Goal: Task Accomplishment & Management: Manage account settings

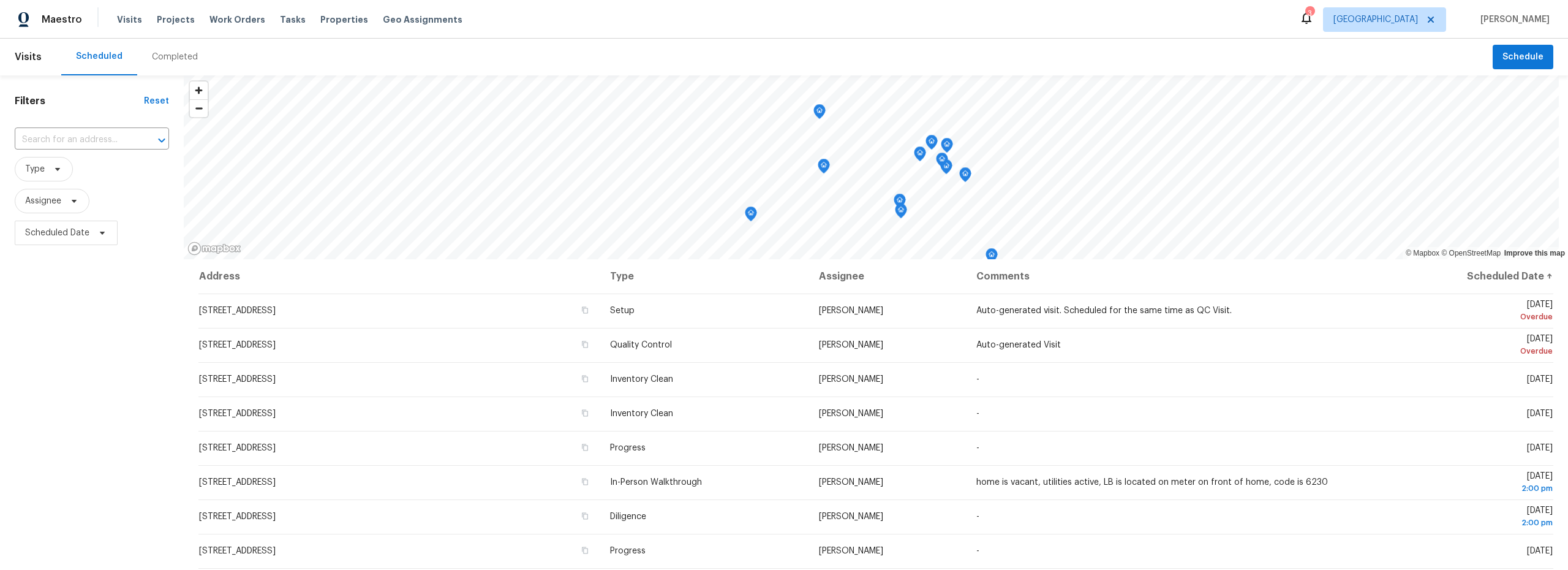
scroll to position [154, 0]
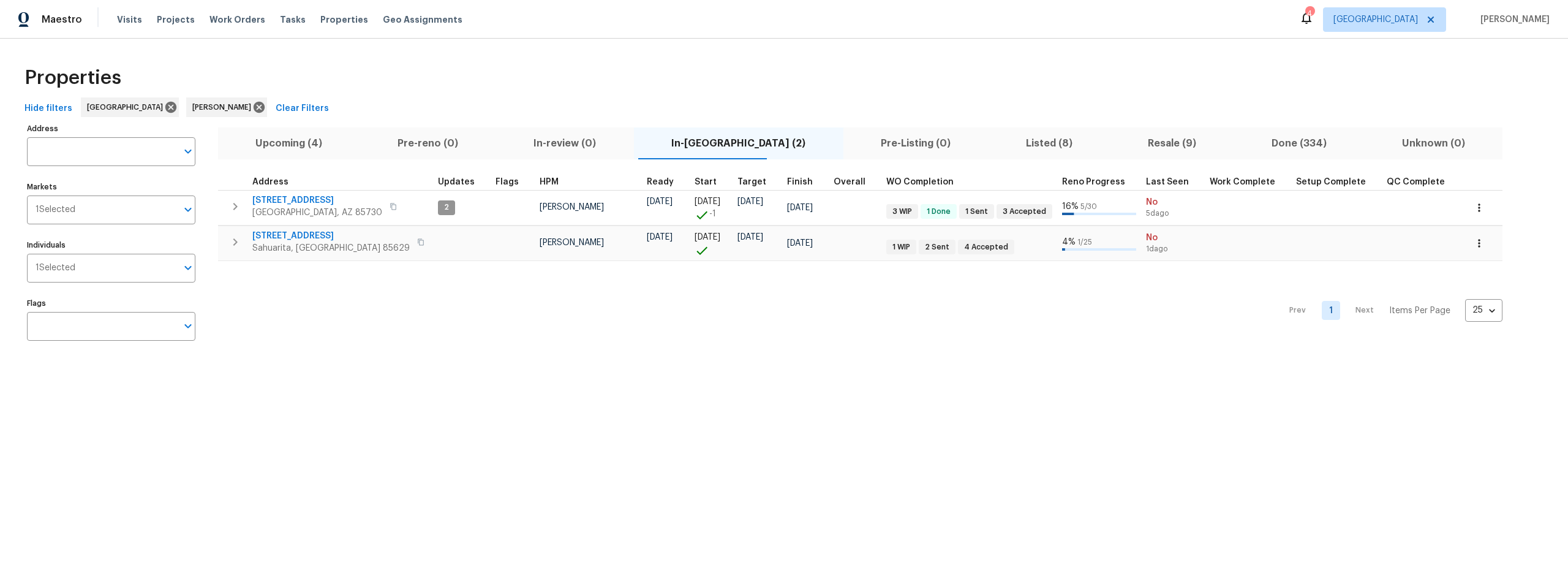
click at [996, 144] on span "Listed (8)" at bounding box center [1049, 144] width 107 height 17
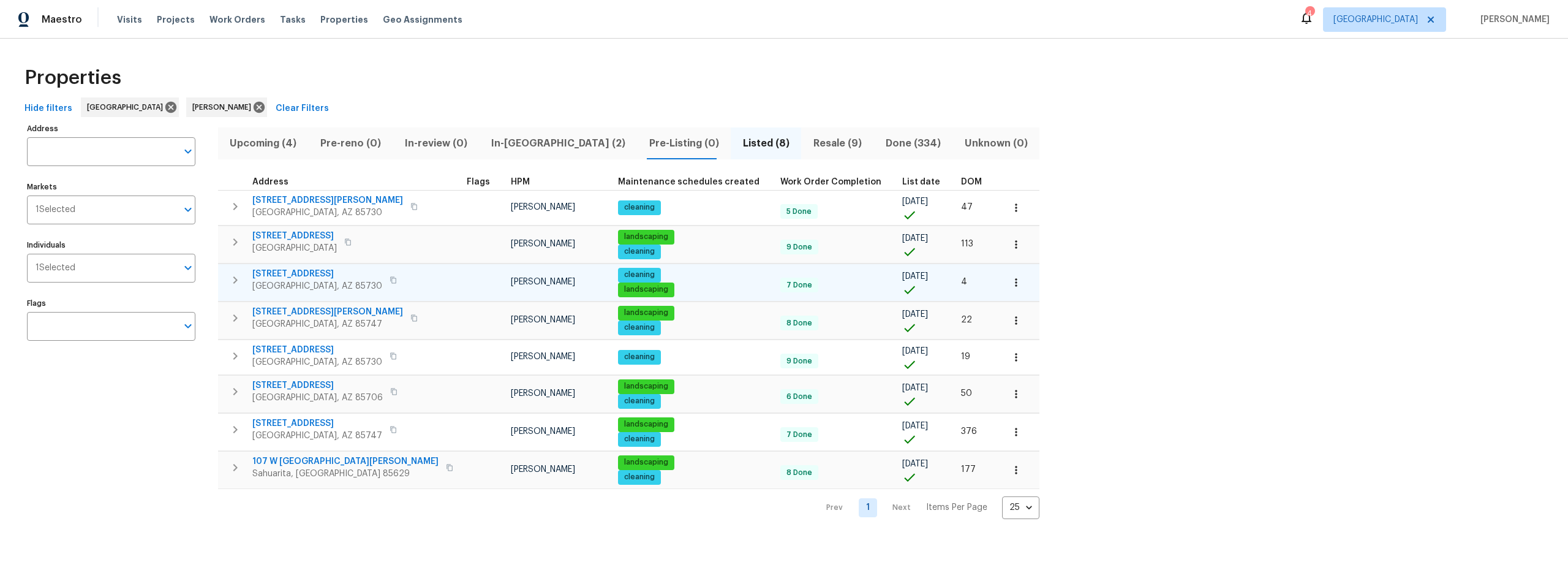
click at [1010, 284] on icon "button" at bounding box center [1016, 282] width 12 height 12
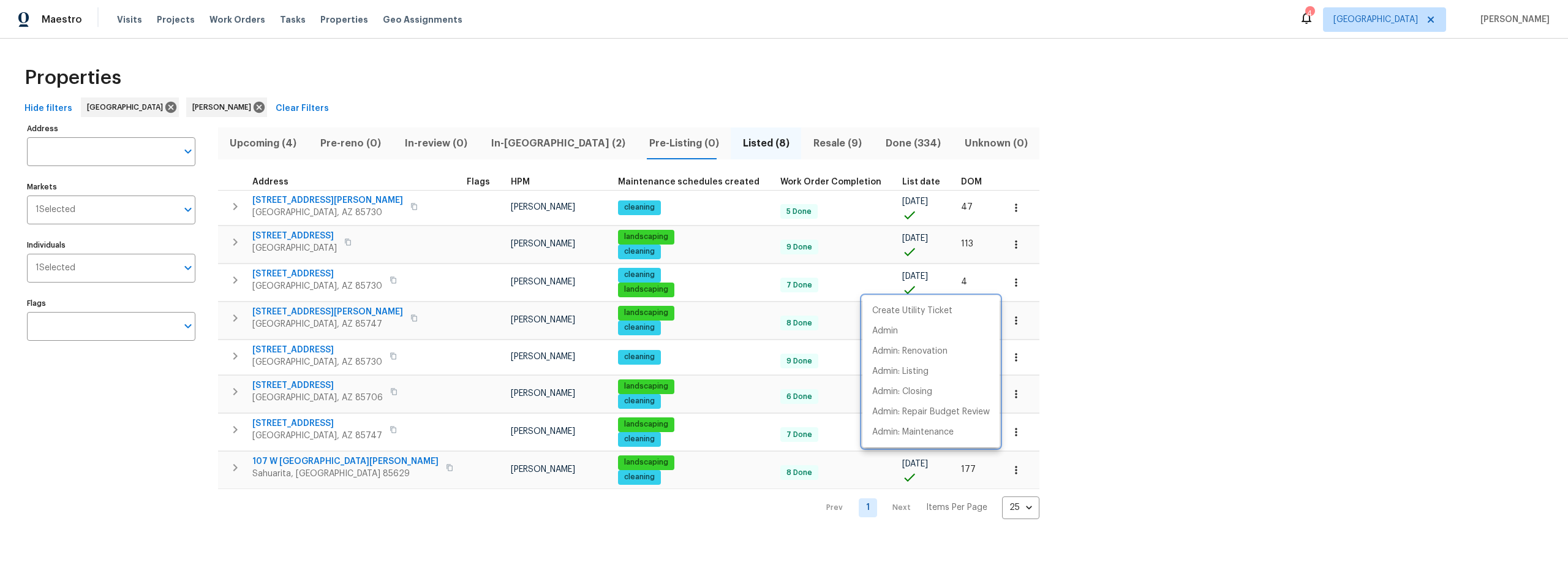
click at [237, 281] on div at bounding box center [784, 285] width 1568 height 570
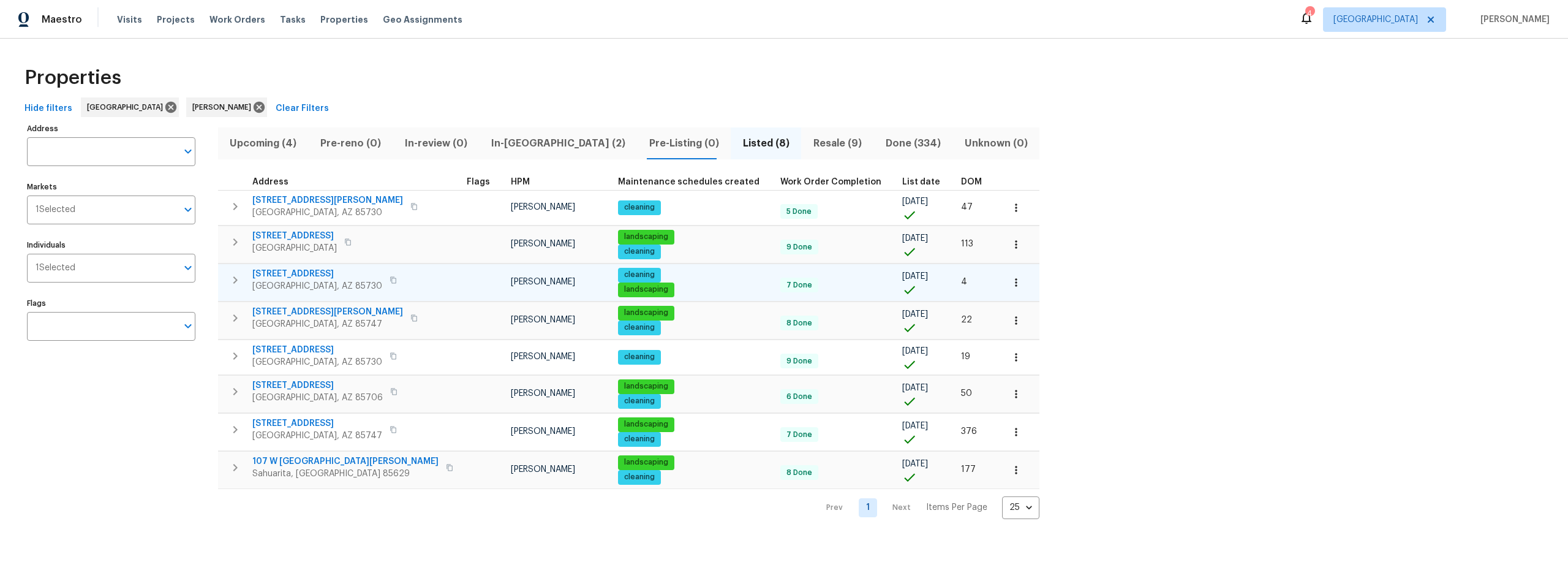
click at [231, 283] on div "Create Utility Ticket Admin Admin: Renovation Admin: Listing Admin: Closing Adm…" at bounding box center [784, 285] width 1568 height 570
click at [233, 282] on icon "button" at bounding box center [235, 280] width 15 height 15
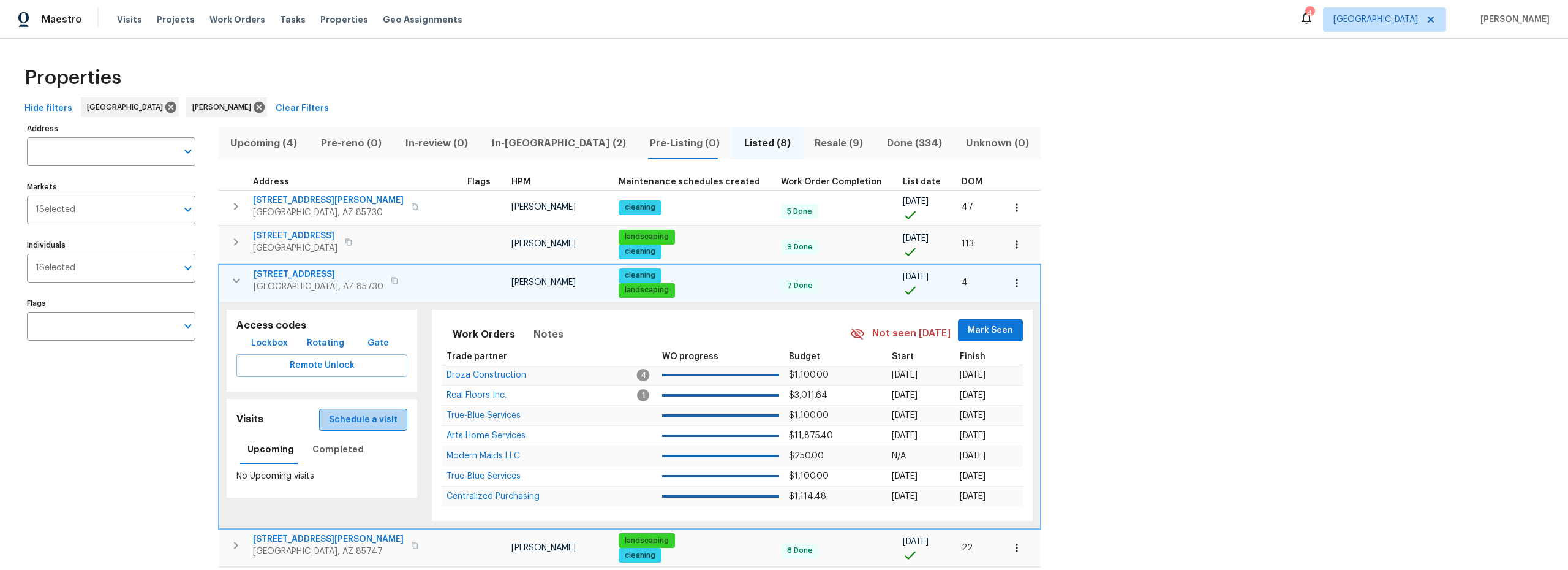
click at [355, 419] on span "Schedule a visit" at bounding box center [364, 419] width 69 height 15
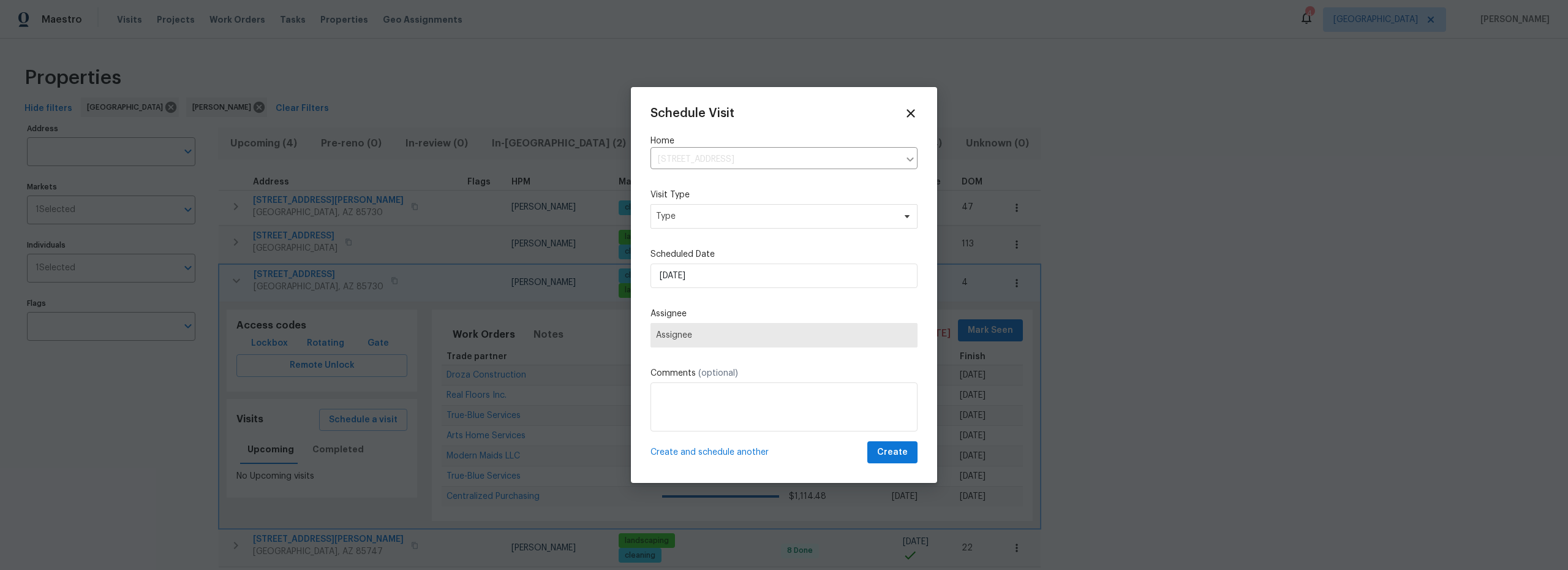
click at [731, 225] on div "Schedule Visit Home 10071 E Nicaragua Ln, Tucson, AZ 85730 ​ Visit Type Type Sc…" at bounding box center [784, 285] width 267 height 357
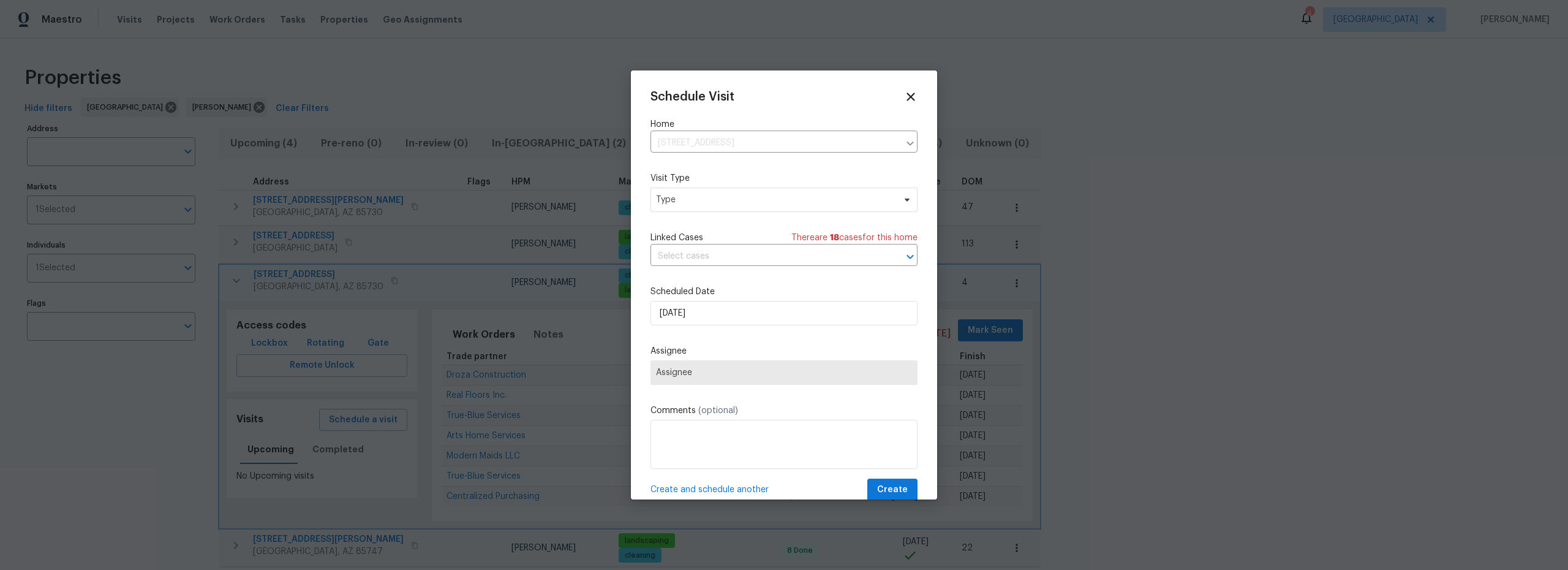
click at [725, 213] on div "Schedule Visit Home 10071 E Nicaragua Ln, Tucson, AZ 85730 ​ Visit Type Type Li…" at bounding box center [784, 295] width 267 height 411
click at [719, 209] on span "Type" at bounding box center [784, 199] width 267 height 24
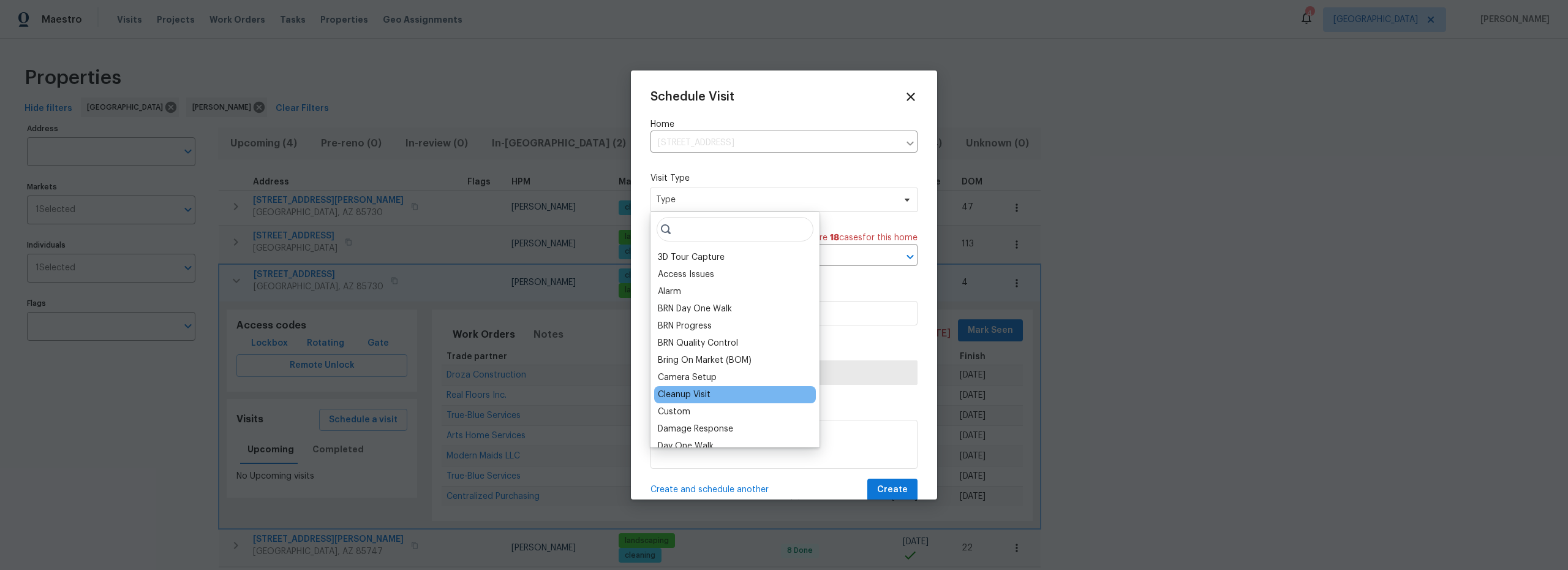
scroll to position [2, 0]
click at [698, 409] on div "Custom" at bounding box center [735, 409] width 161 height 17
click at [668, 409] on div "Custom" at bounding box center [674, 409] width 32 height 12
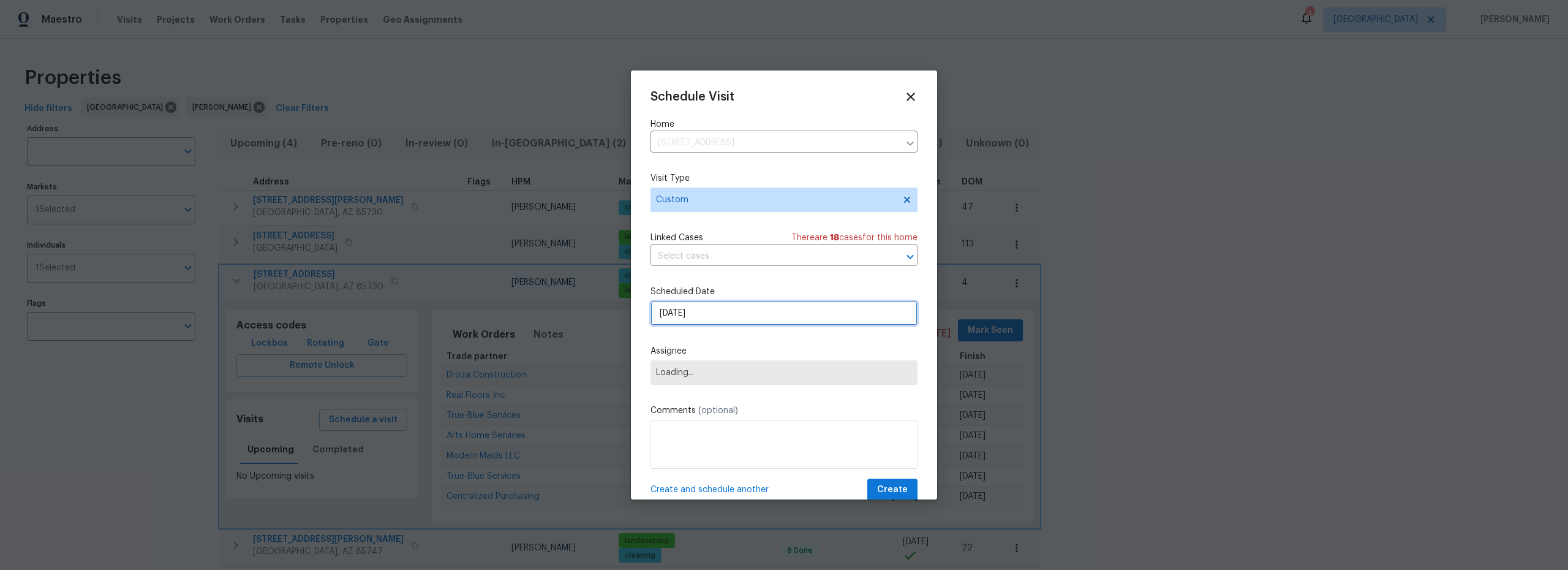
click at [719, 321] on input "9/24/2025" at bounding box center [784, 313] width 267 height 24
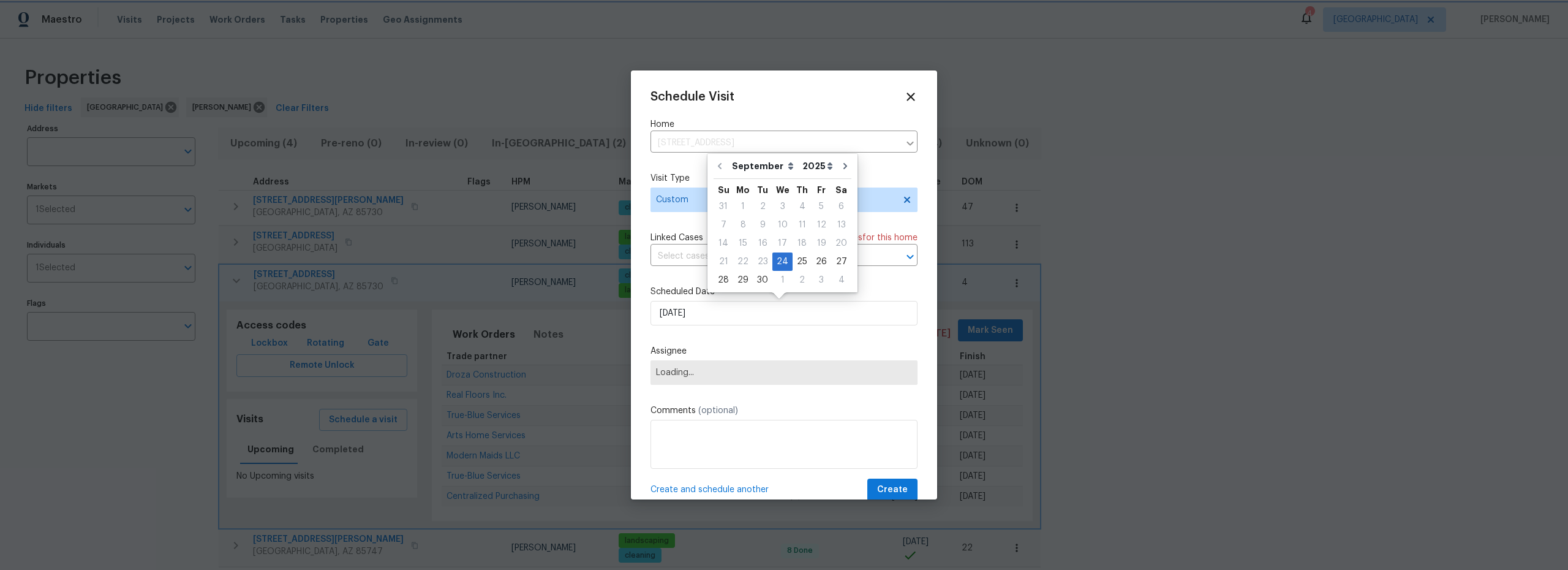
click at [746, 401] on div "Schedule Visit Home 10071 E Nicaragua Ln, Tucson, AZ 85730 ​ Visit Type Custom …" at bounding box center [784, 295] width 267 height 411
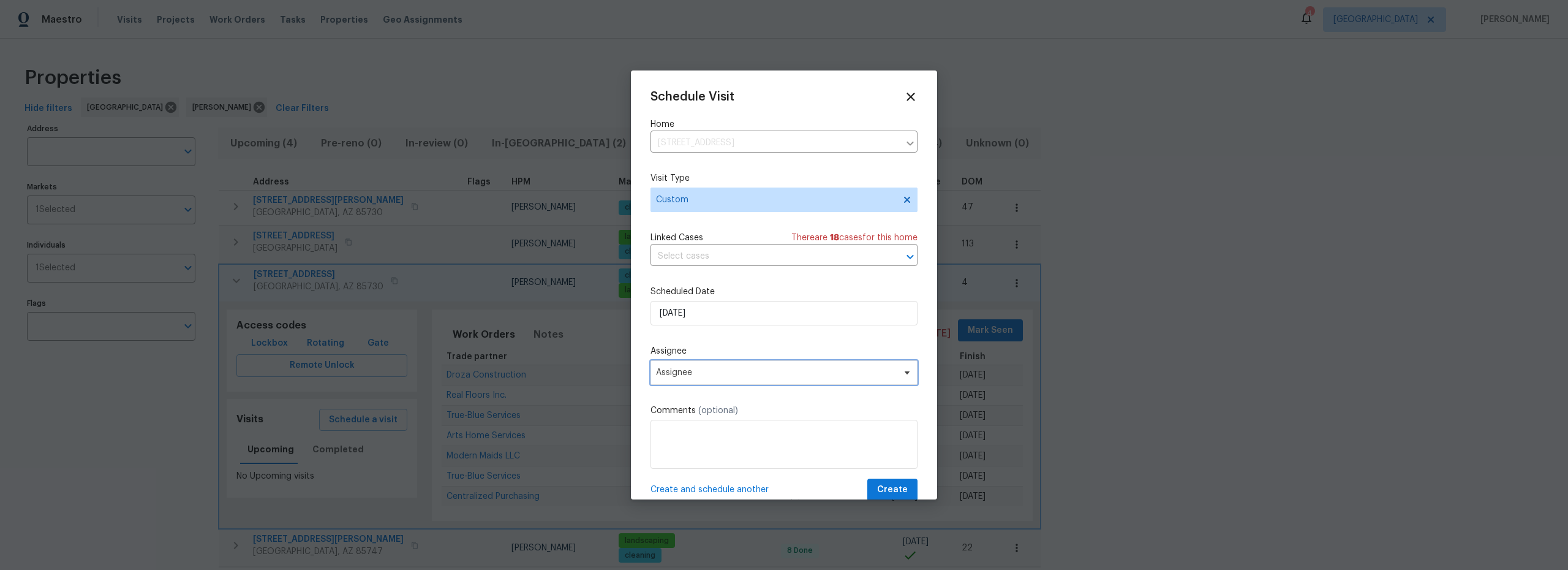
click at [749, 375] on span "Assignee" at bounding box center [776, 373] width 240 height 10
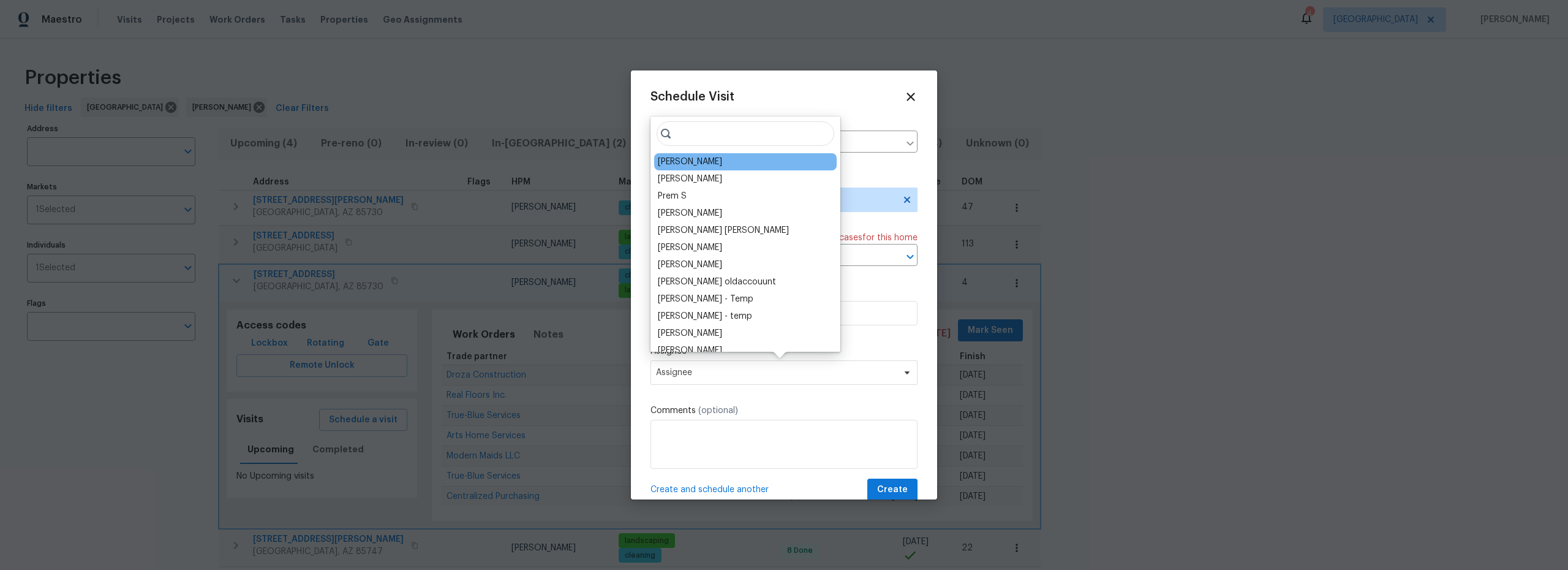
click at [693, 164] on div "[PERSON_NAME]" at bounding box center [690, 161] width 64 height 12
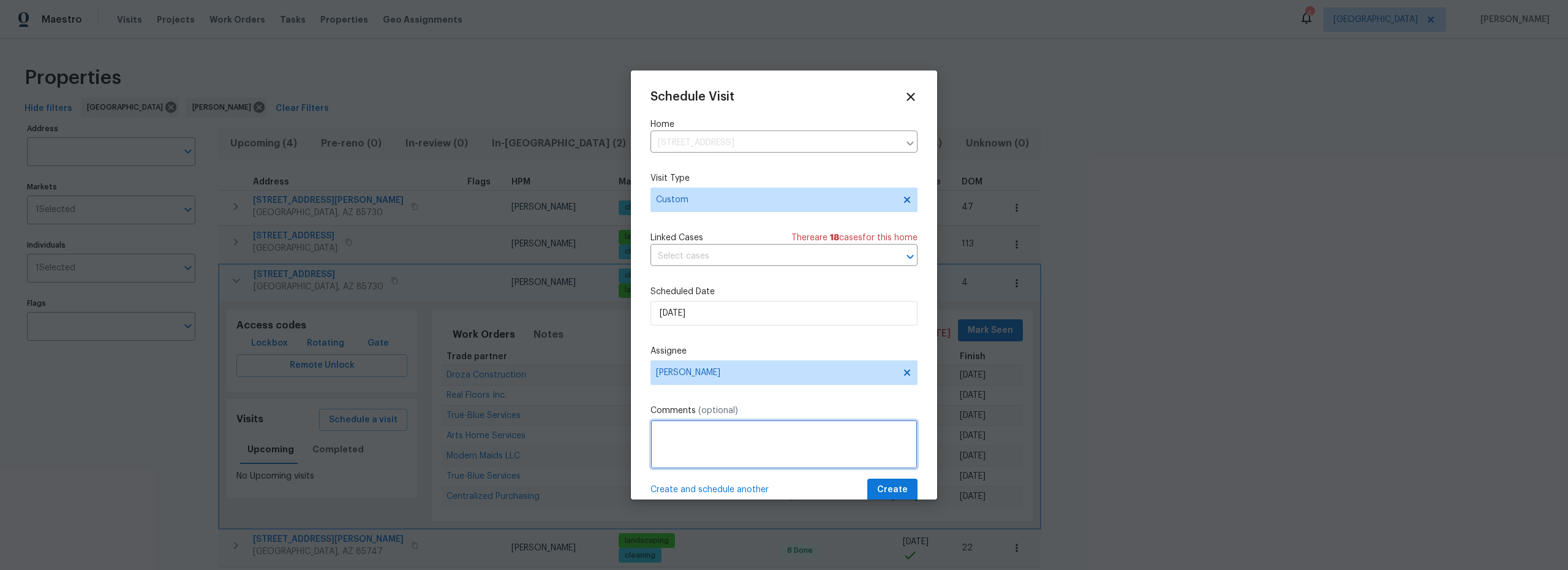
click at [742, 429] on textarea at bounding box center [784, 444] width 267 height 49
type textarea "install deadblot on gate"
click at [899, 494] on button "Create" at bounding box center [892, 490] width 50 height 23
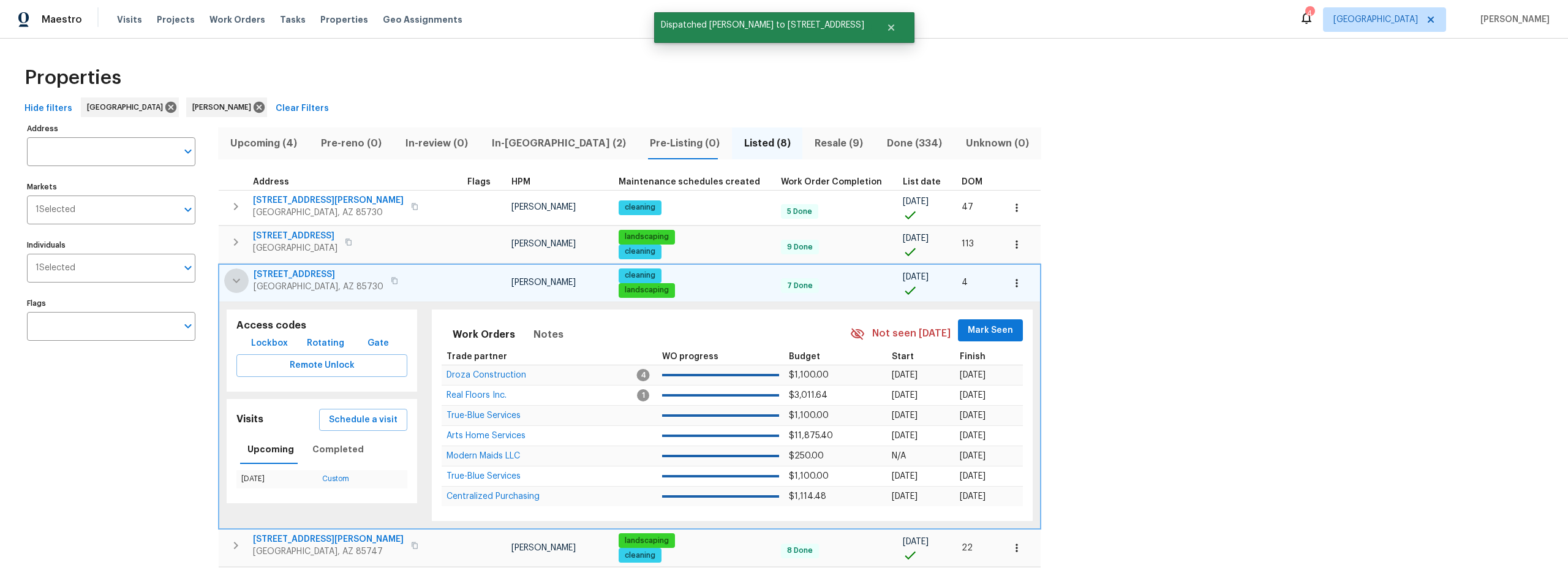
click at [235, 280] on icon "button" at bounding box center [236, 280] width 15 height 15
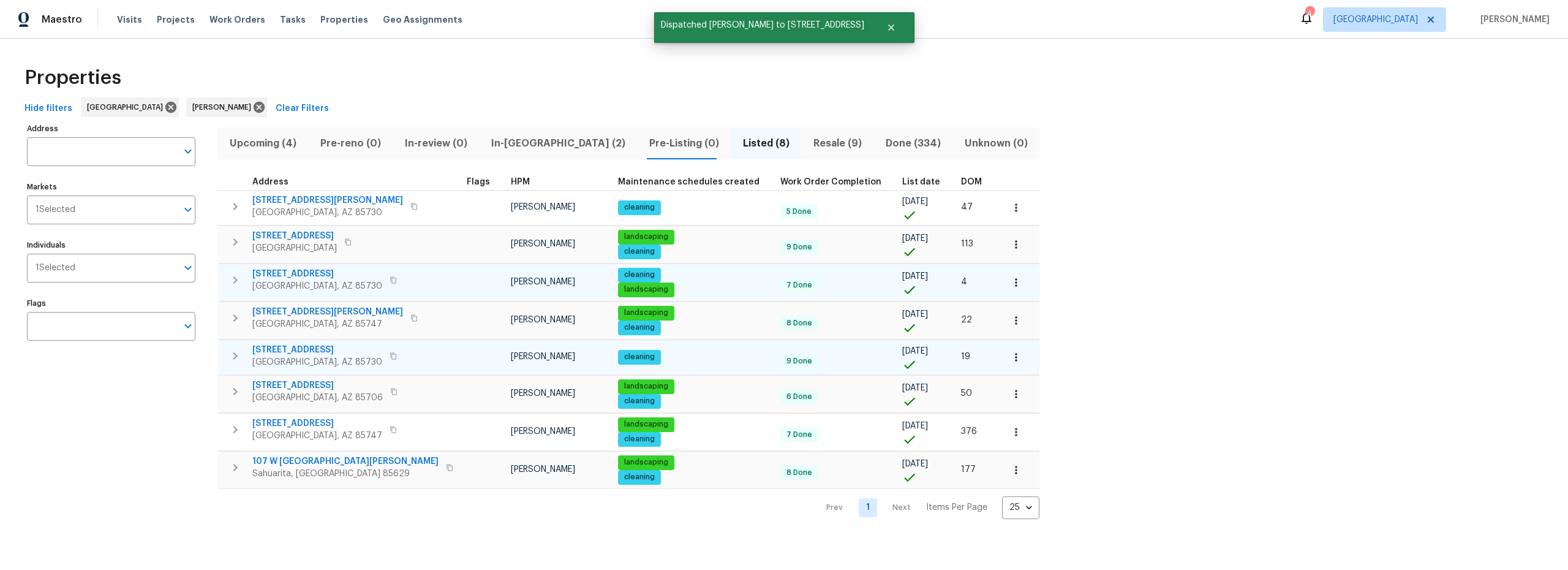
click at [234, 359] on icon "button" at bounding box center [235, 356] width 15 height 15
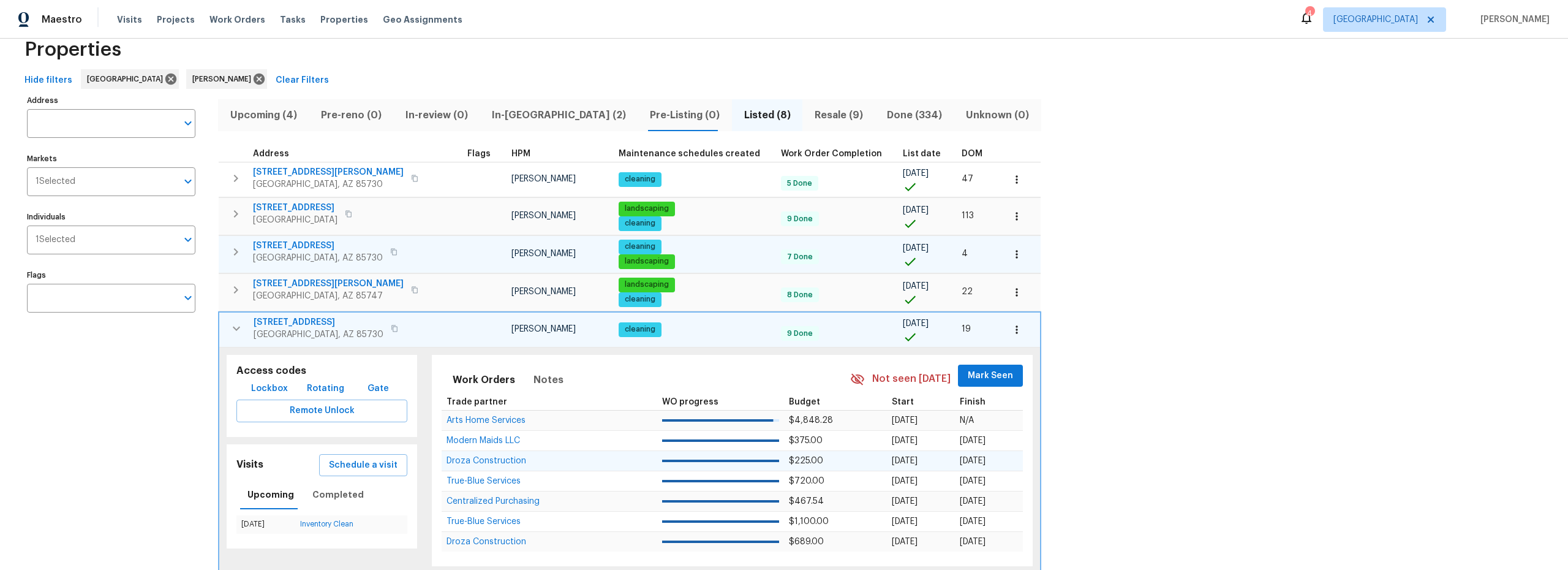
scroll to position [48, 0]
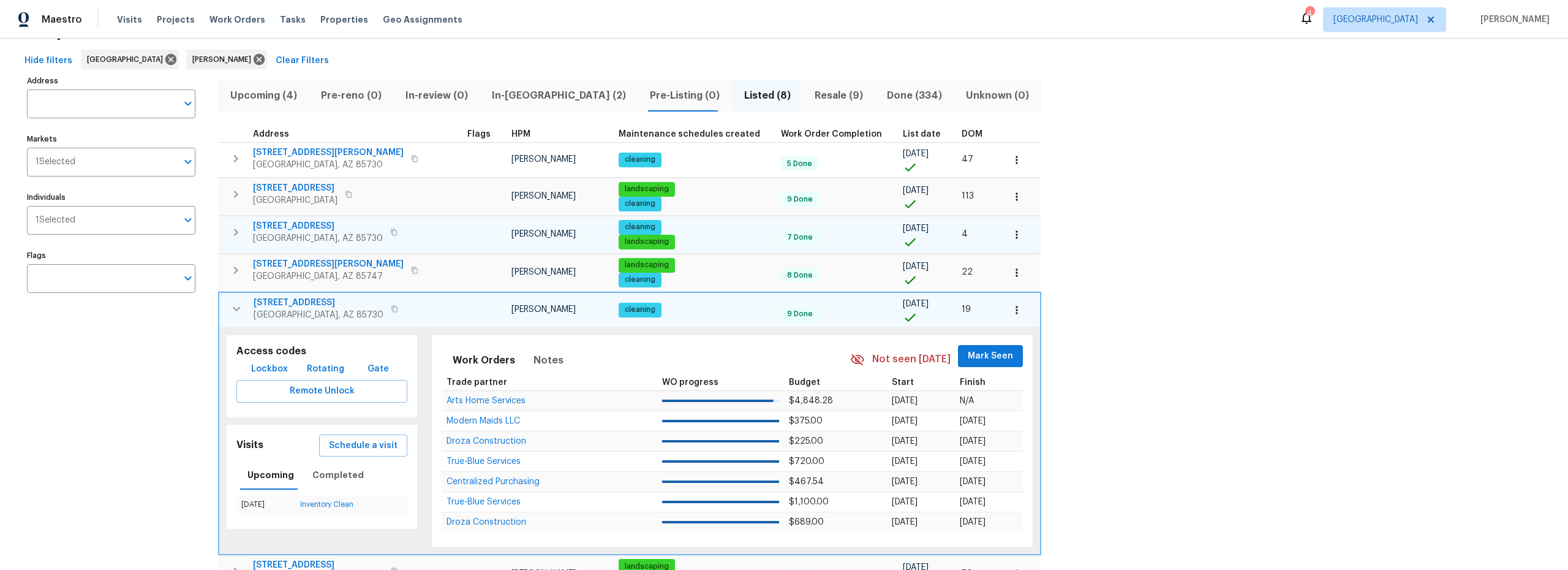
click at [291, 304] on span "3960 S Cedarwood Way" at bounding box center [319, 302] width 130 height 12
click at [1011, 308] on icon "button" at bounding box center [1017, 309] width 12 height 12
click at [889, 361] on p "Admin" at bounding box center [886, 359] width 26 height 13
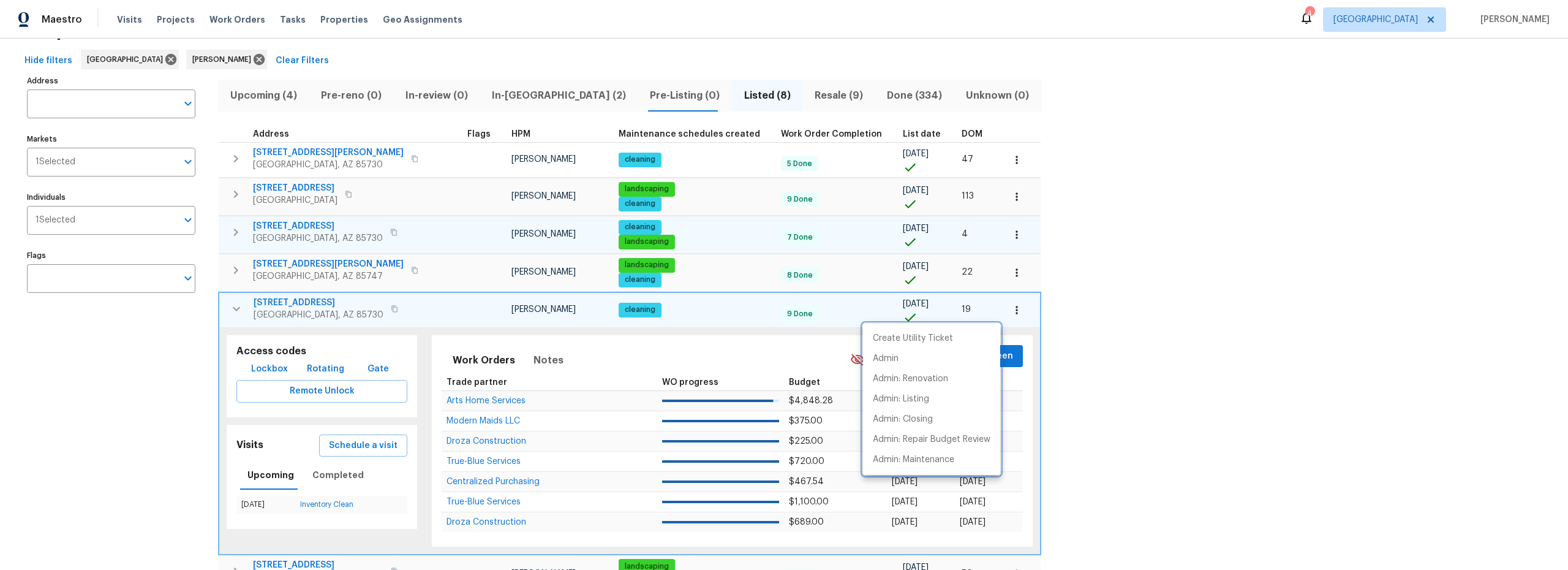
click at [290, 301] on div at bounding box center [784, 285] width 1568 height 570
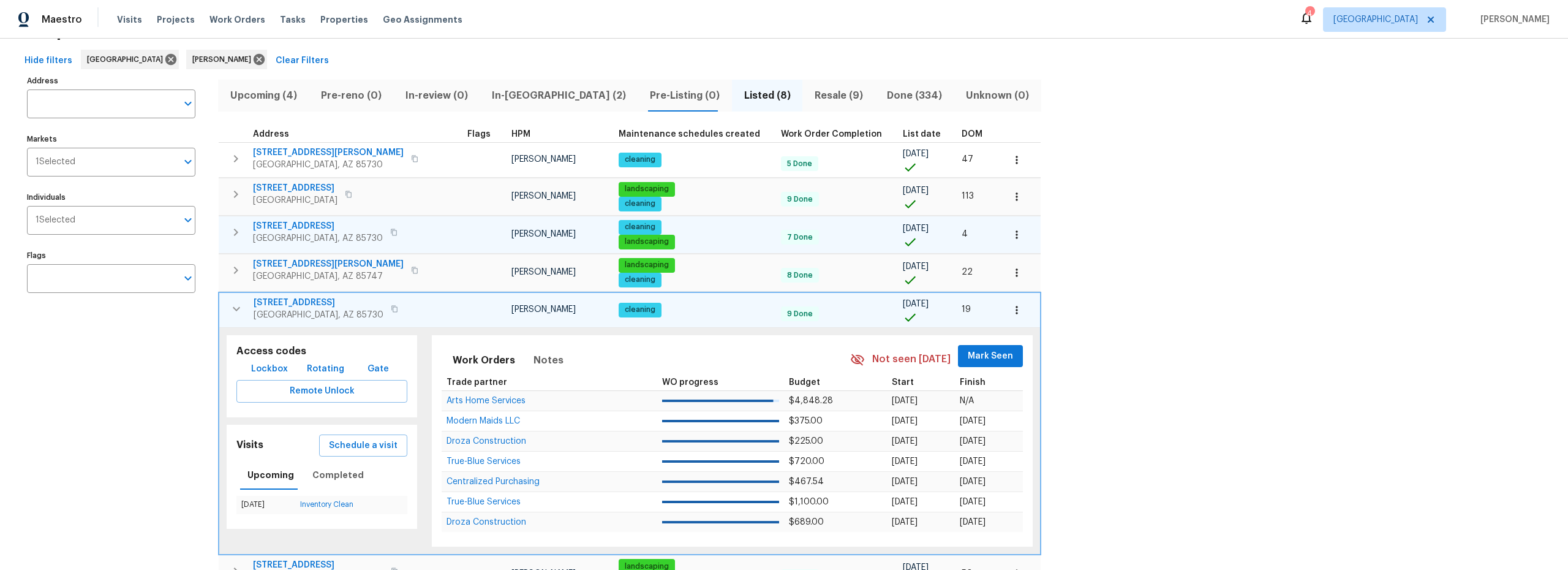
click at [296, 303] on span "3960 S Cedarwood Way" at bounding box center [319, 302] width 130 height 12
drag, startPoint x: 242, startPoint y: 92, endPoint x: 304, endPoint y: 101, distance: 62.6
click at [242, 92] on span "Upcoming (4)" at bounding box center [264, 96] width 76 height 17
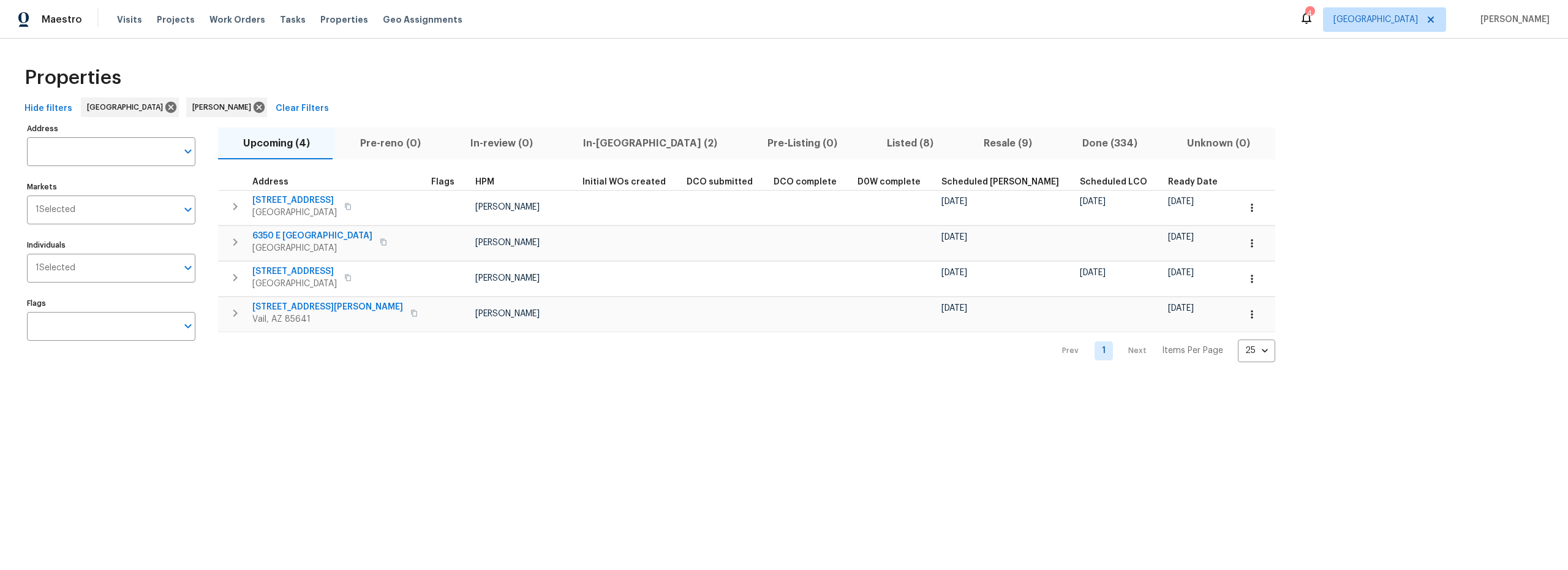
click at [613, 146] on span "In-reno (2)" at bounding box center [651, 144] width 170 height 17
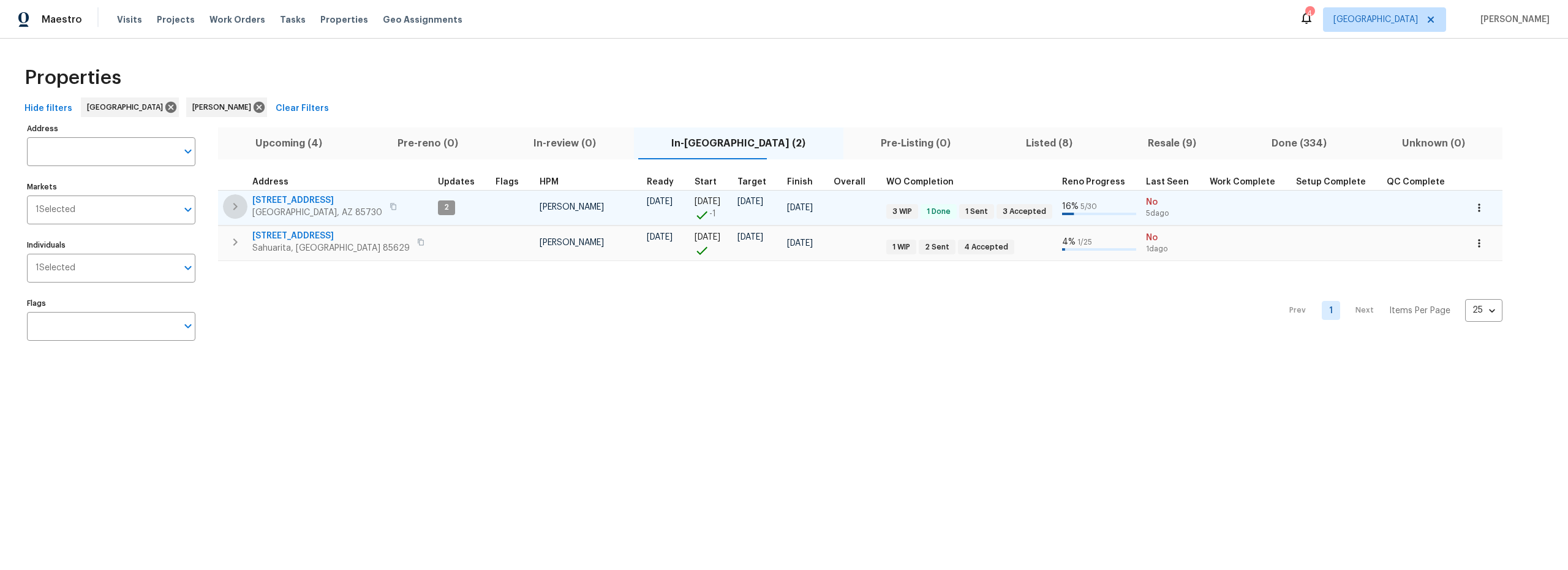
click at [239, 207] on icon "button" at bounding box center [235, 206] width 15 height 15
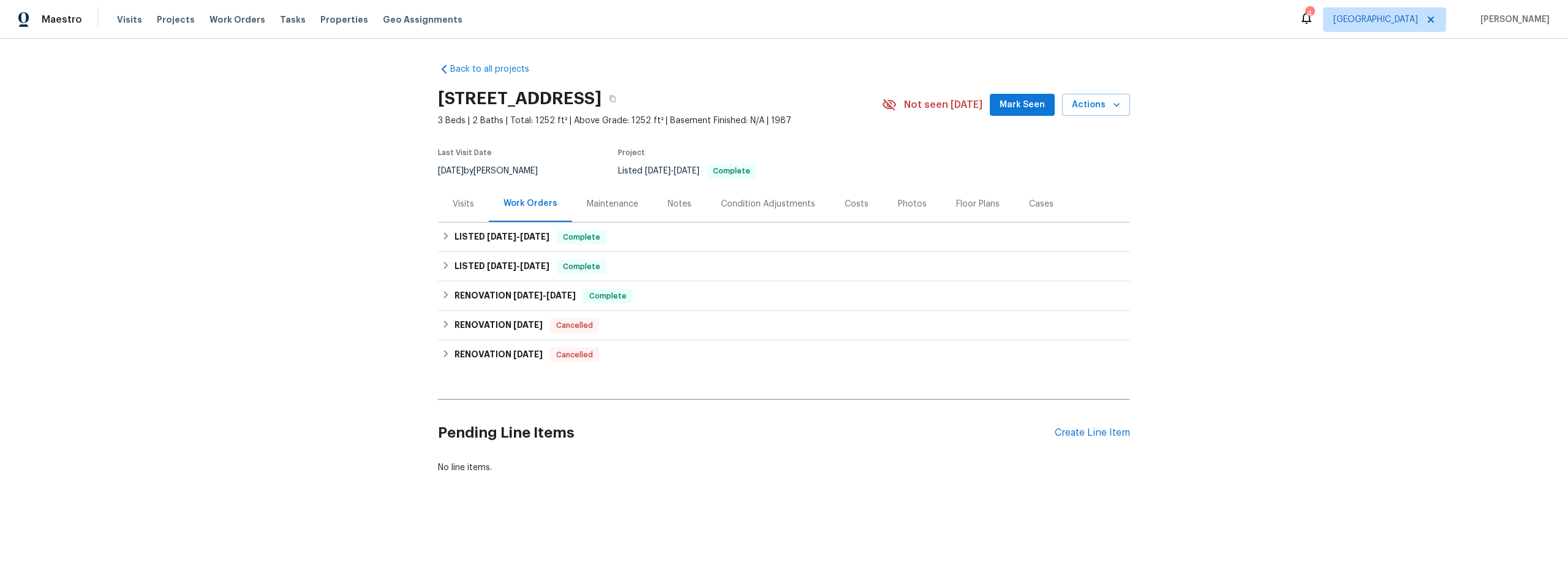
click at [902, 204] on div "Photos" at bounding box center [912, 204] width 29 height 12
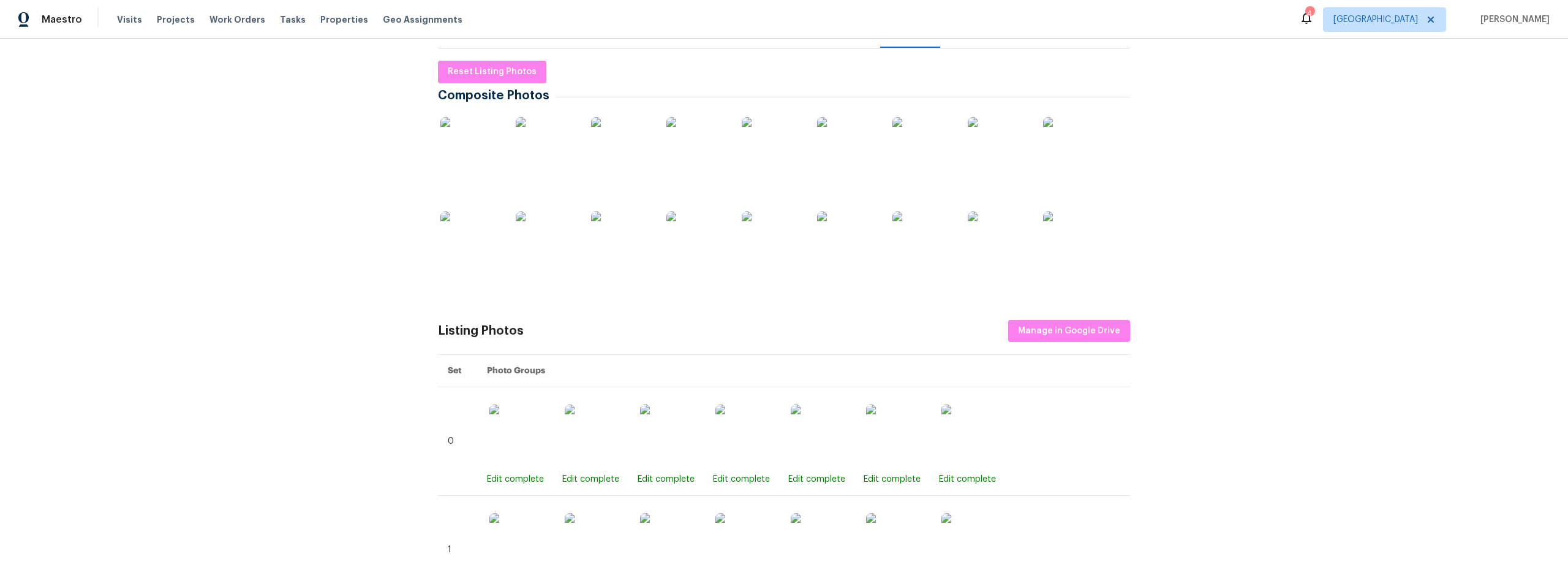
scroll to position [8, 0]
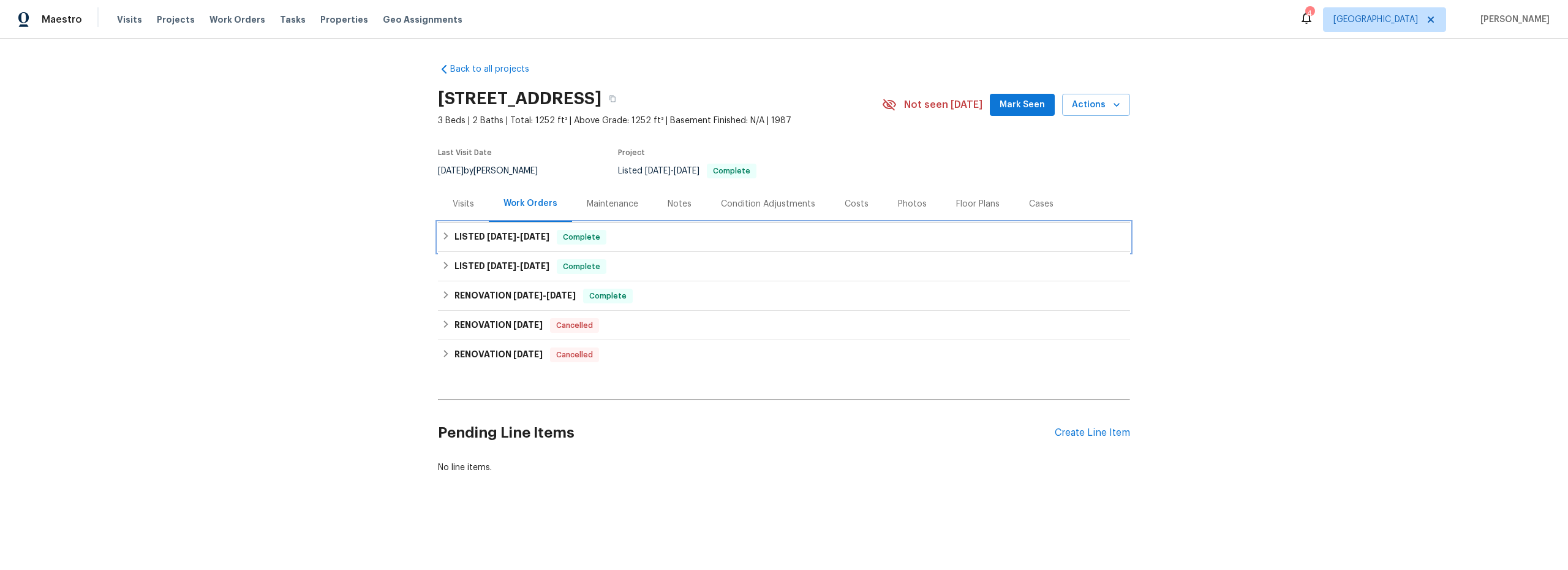
click at [477, 240] on h6 "LISTED 9/18/25 - 9/23/25" at bounding box center [501, 237] width 95 height 15
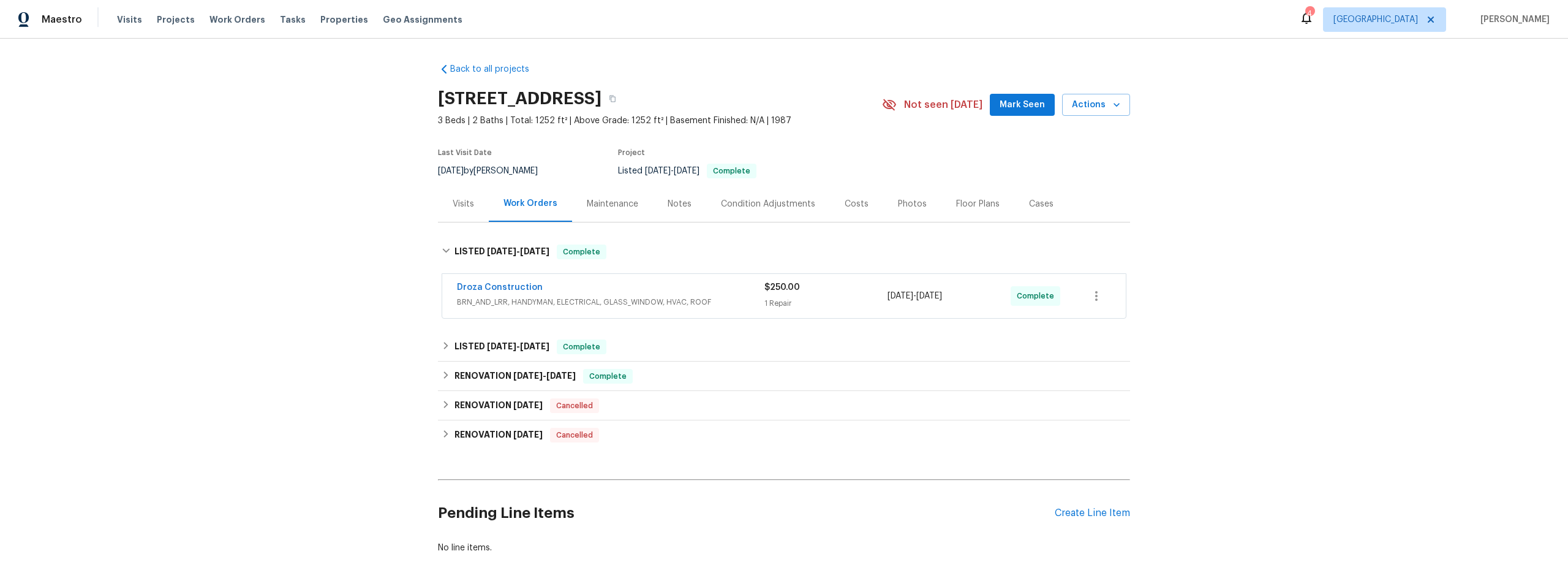
click at [598, 304] on span "BRN_AND_LRR, HANDYMAN, ELECTRICAL, GLASS_WINDOW, HVAC, ROOF" at bounding box center [611, 301] width 308 height 12
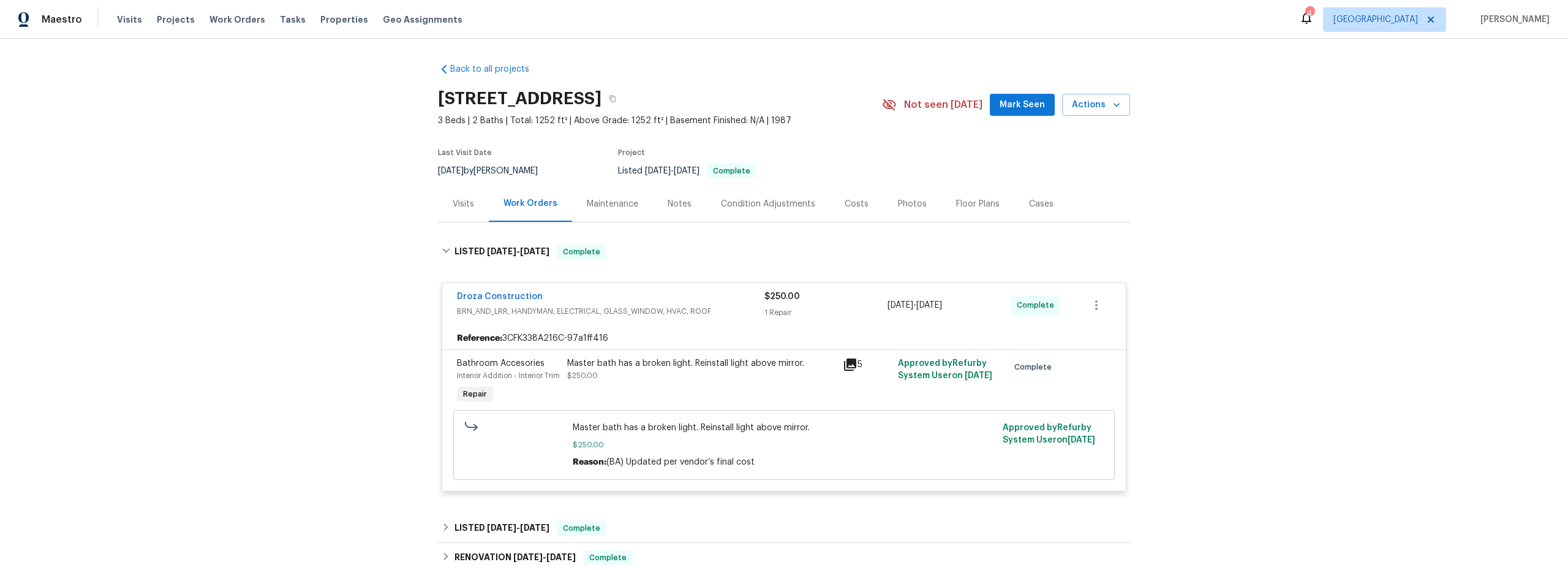
click at [684, 397] on div "Master bath has a broken light. Reinstall light above mirror. $250.00" at bounding box center [701, 381] width 276 height 56
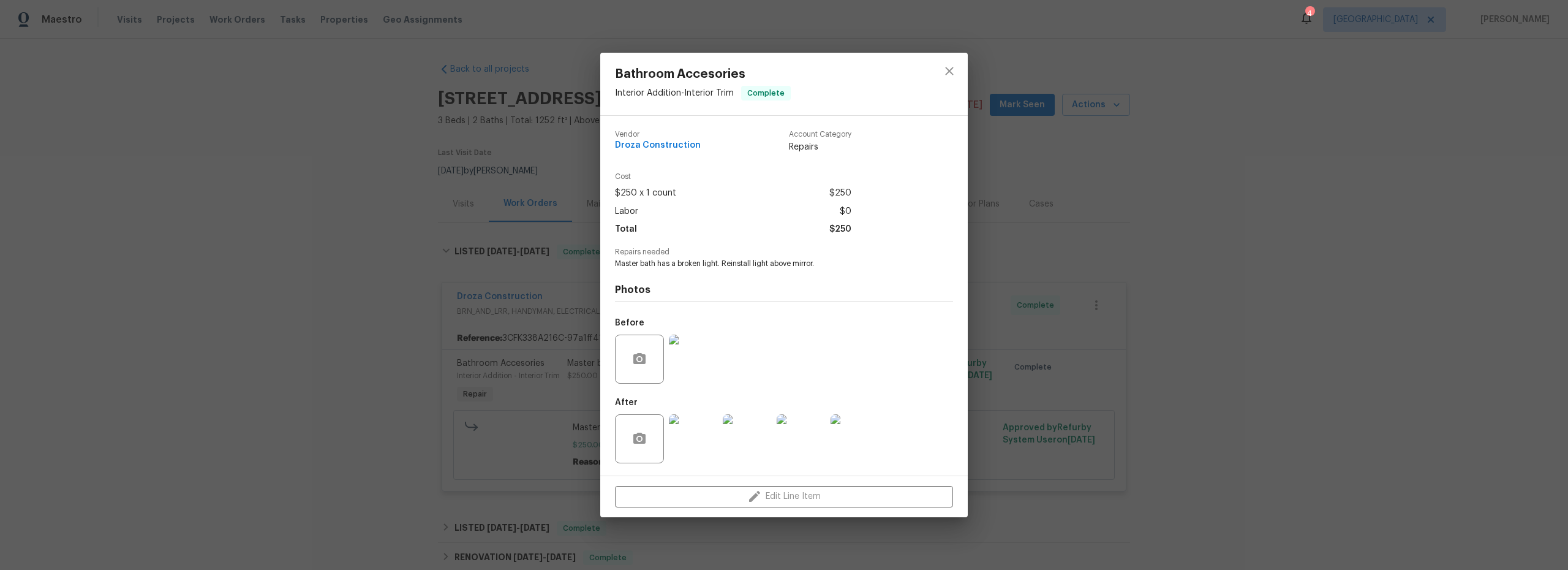
click at [702, 440] on img at bounding box center [693, 439] width 49 height 49
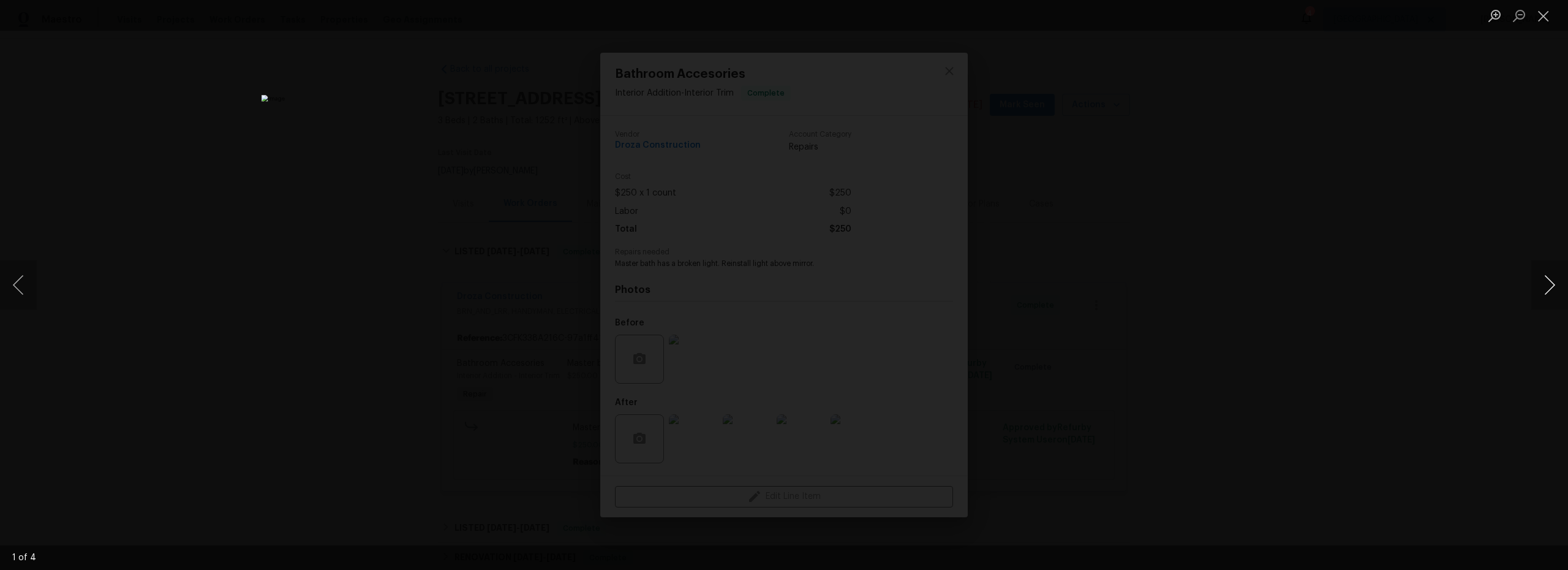
click at [1549, 282] on button "Next image" at bounding box center [1549, 284] width 36 height 49
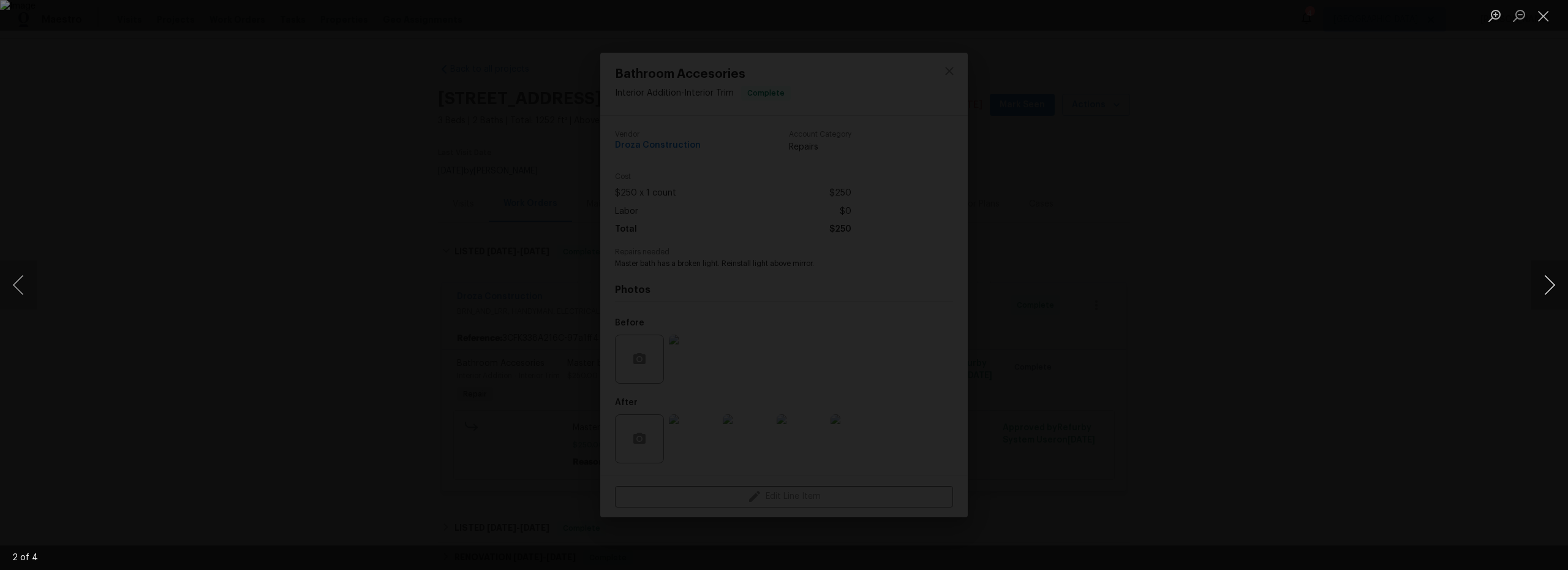
click at [1549, 282] on button "Next image" at bounding box center [1549, 284] width 36 height 49
click at [1547, 11] on button "Close lightbox" at bounding box center [1544, 16] width 24 height 21
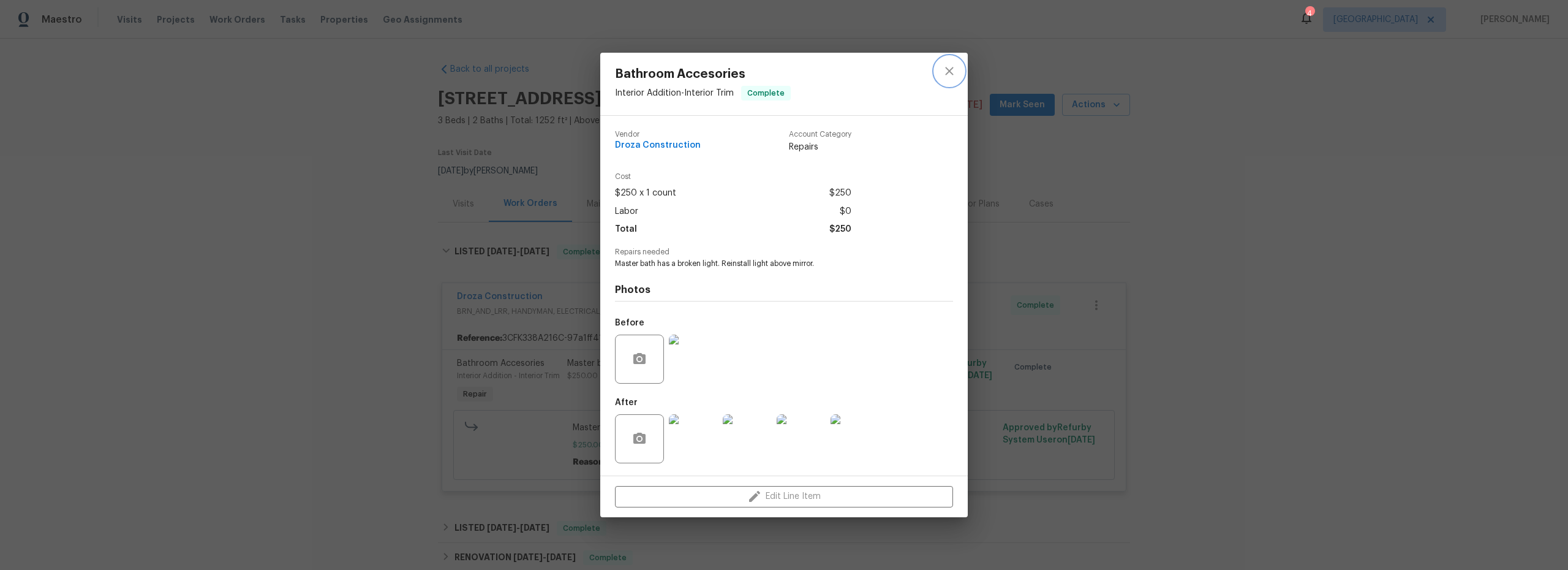
click at [951, 75] on icon "close" at bounding box center [949, 71] width 15 height 15
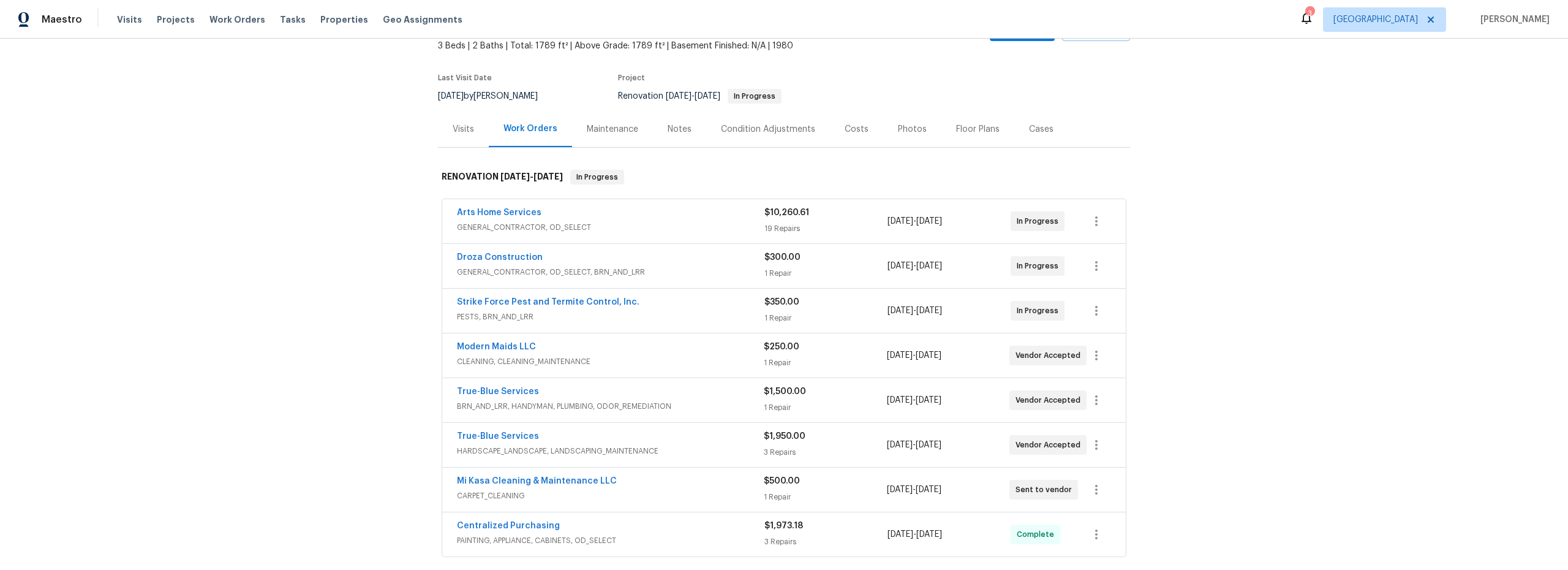
scroll to position [110, 0]
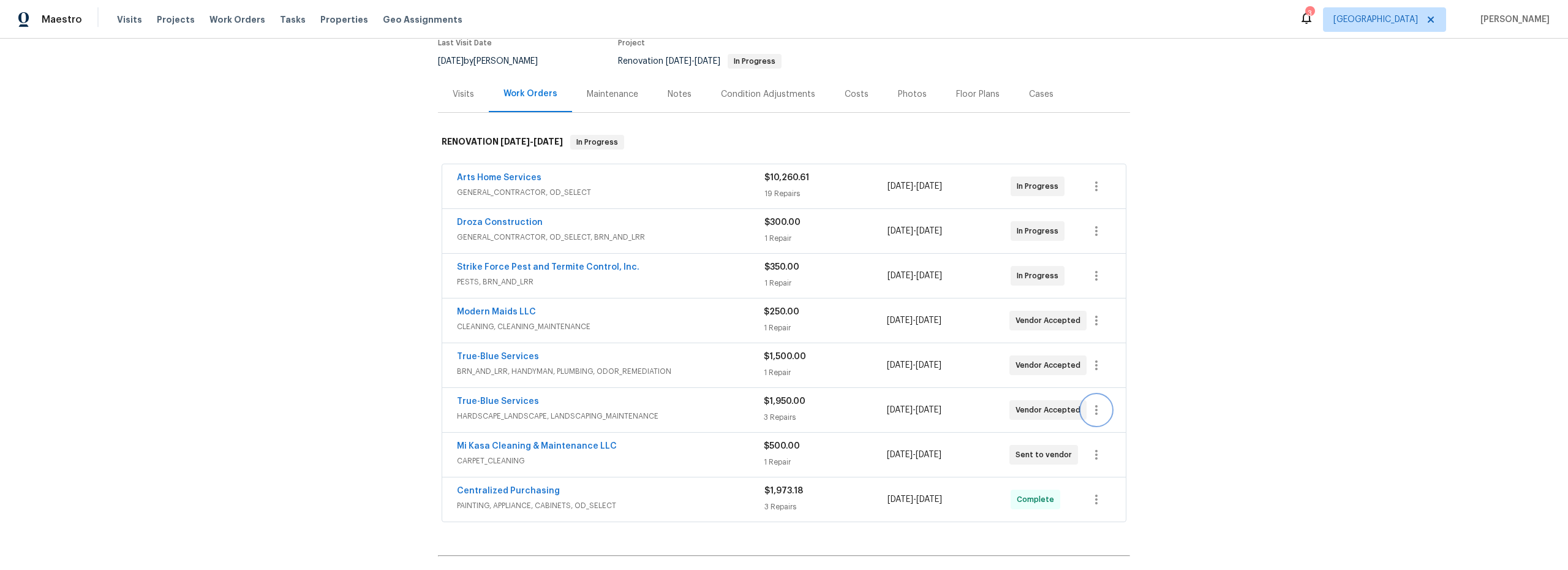
click at [1089, 411] on icon "button" at bounding box center [1097, 409] width 15 height 15
click at [1095, 414] on li "Edit" at bounding box center [1143, 410] width 132 height 20
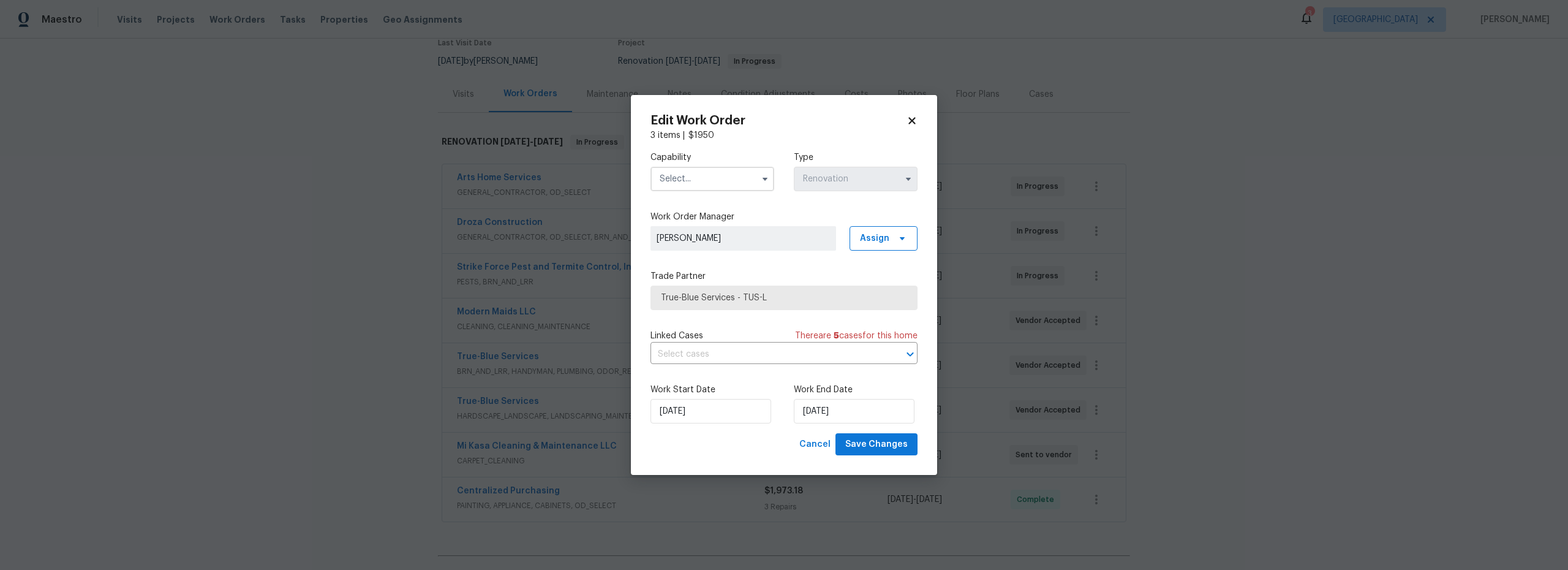
click at [706, 179] on input "text" at bounding box center [712, 179] width 124 height 24
click at [689, 191] on span "Hardscape Landscape" at bounding box center [709, 186] width 90 height 9
type input "Hardscape Landscape"
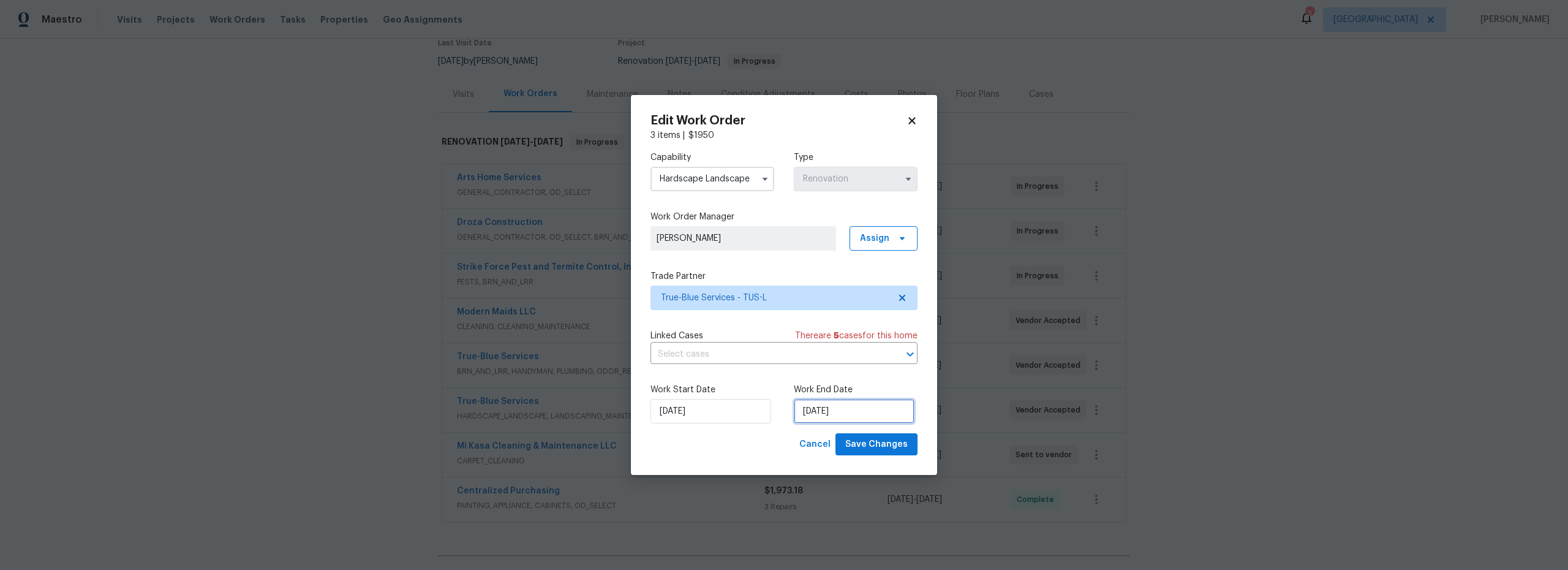
click at [837, 419] on input "9/26/2025" at bounding box center [854, 411] width 121 height 24
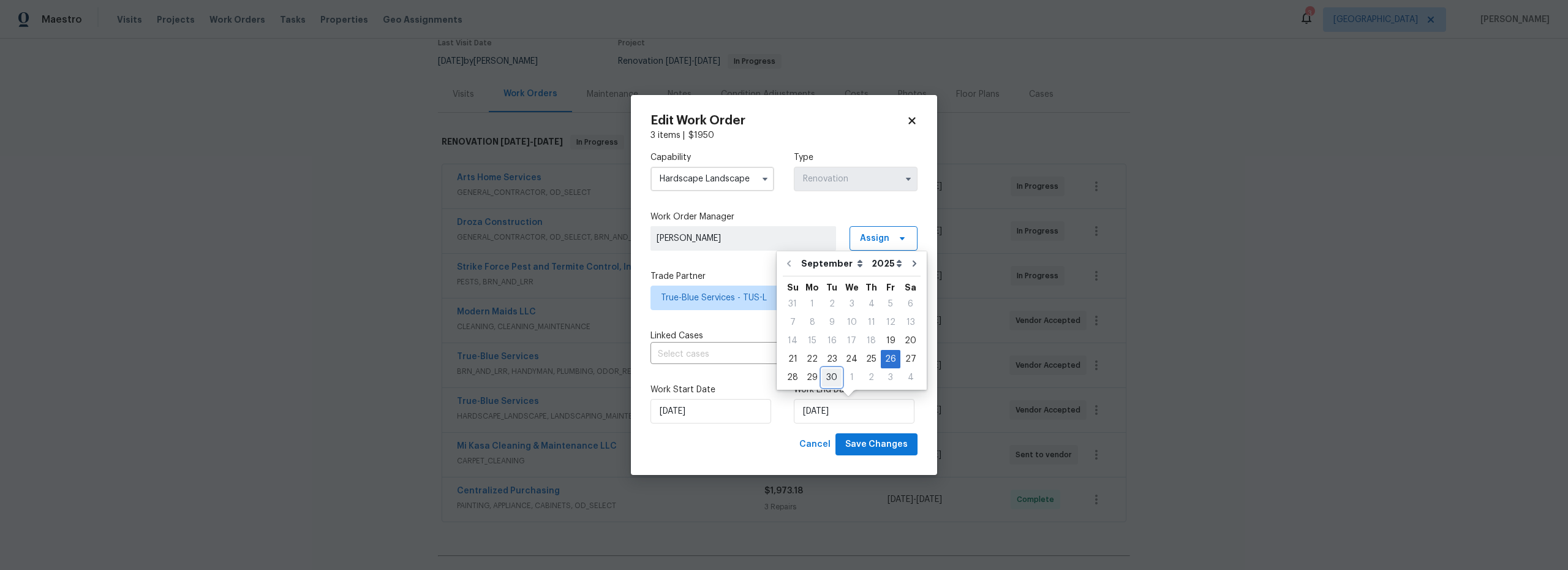
click at [832, 380] on div "30" at bounding box center [832, 377] width 19 height 17
type input "9/30/2025"
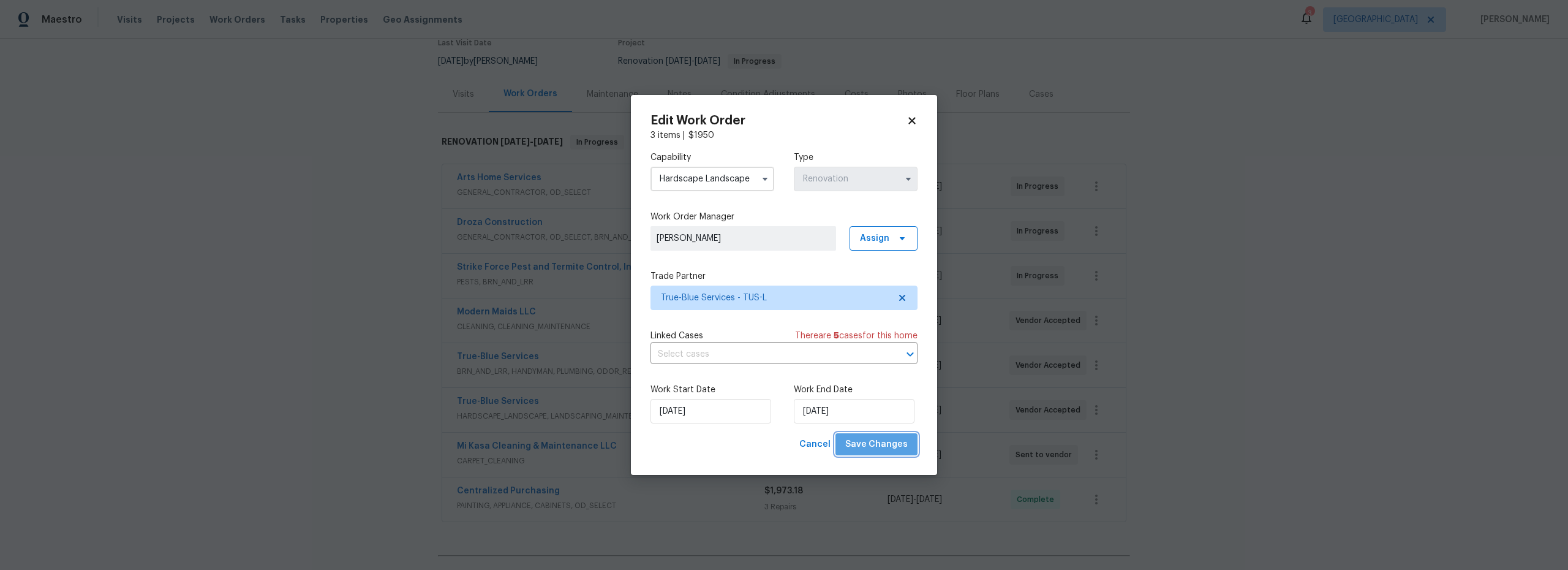
click at [887, 444] on span "Save Changes" at bounding box center [876, 444] width 62 height 15
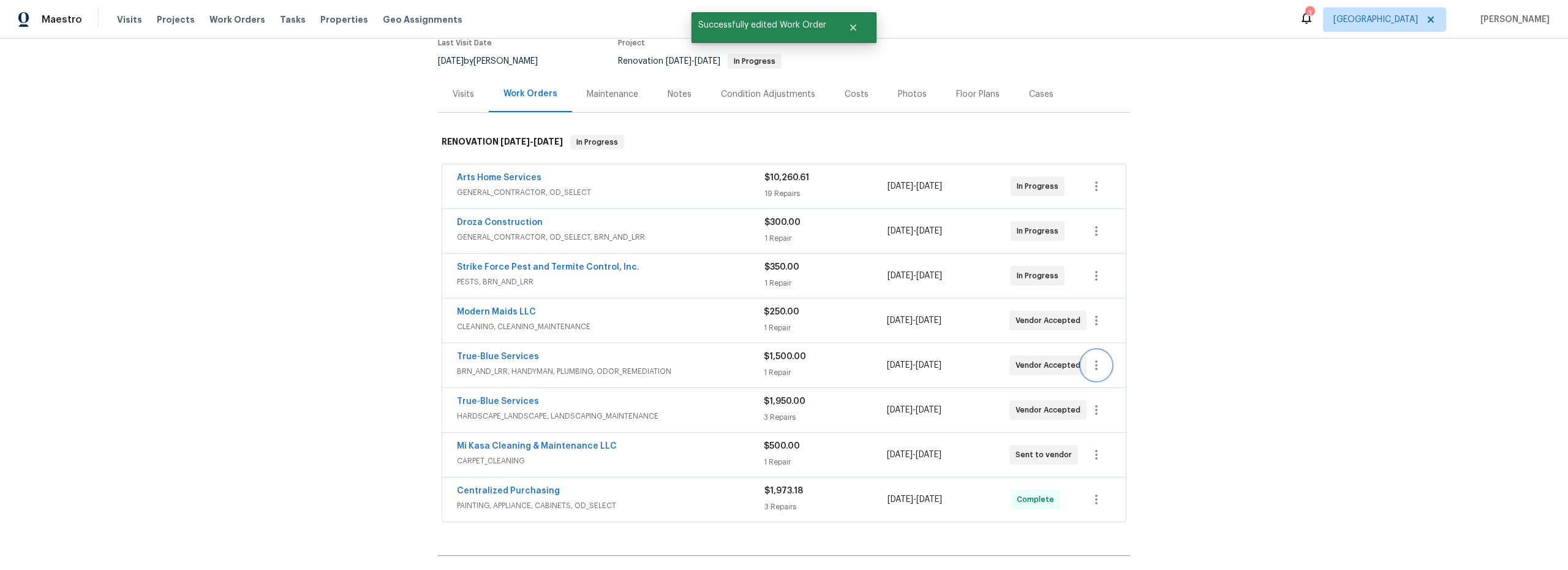
click at [1089, 369] on icon "button" at bounding box center [1097, 365] width 15 height 15
click at [1102, 369] on li "Edit" at bounding box center [1143, 365] width 132 height 20
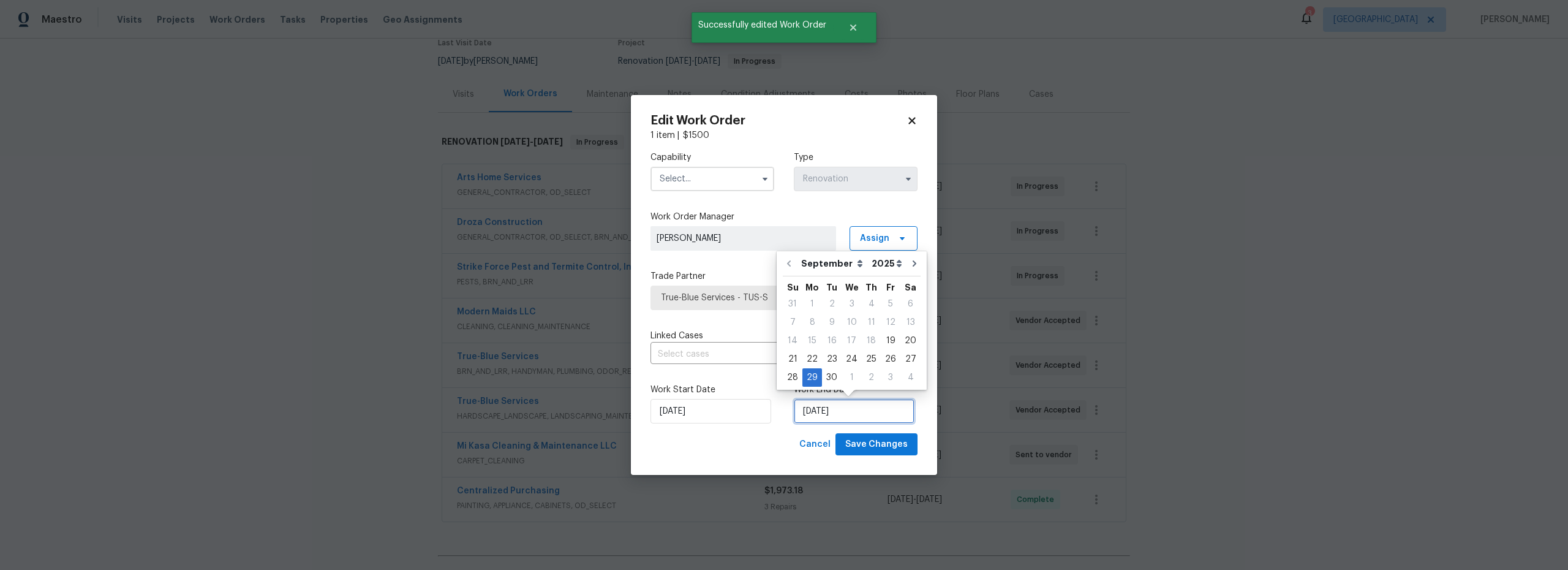
click at [839, 411] on input "9/29/2025" at bounding box center [854, 411] width 121 height 24
click at [849, 378] on div "1" at bounding box center [852, 377] width 20 height 17
type input "10/1/2025"
select select "9"
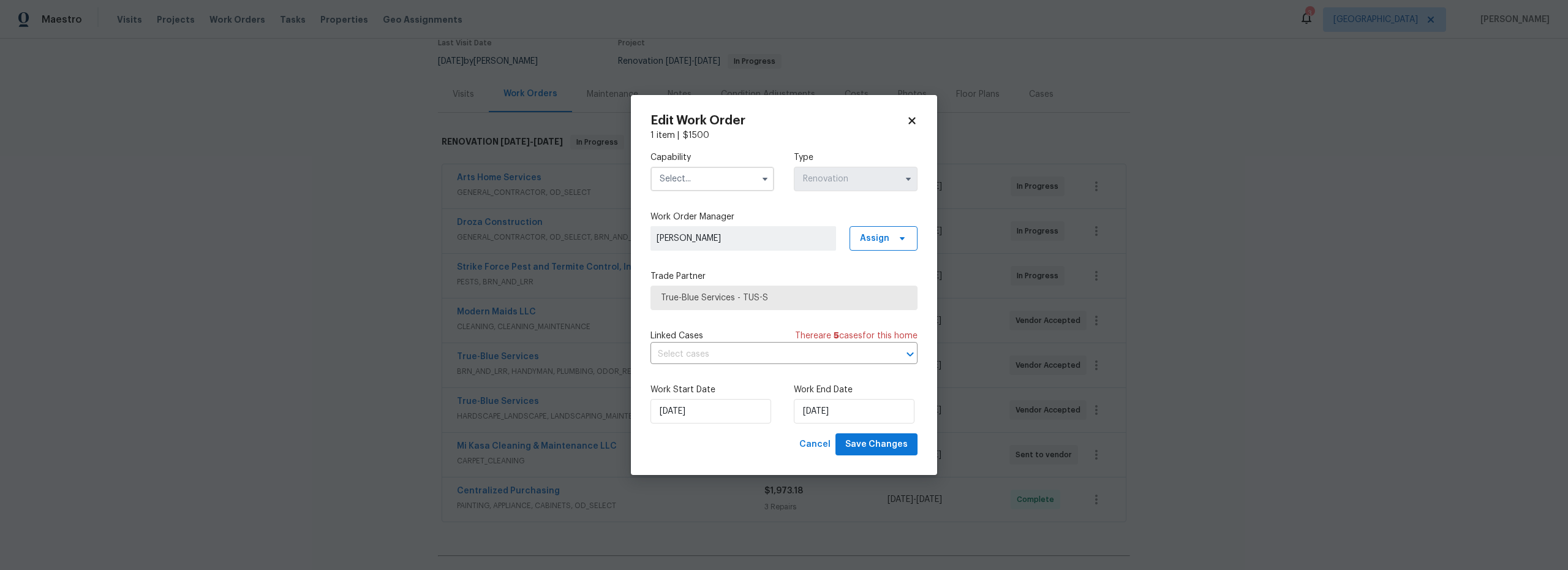
click at [701, 179] on input "text" at bounding box center [712, 179] width 124 height 24
click at [704, 296] on span "Odor Remediation" at bounding box center [701, 292] width 75 height 9
type input "Odor Remediation"
click at [884, 444] on span "Save Changes" at bounding box center [876, 444] width 62 height 15
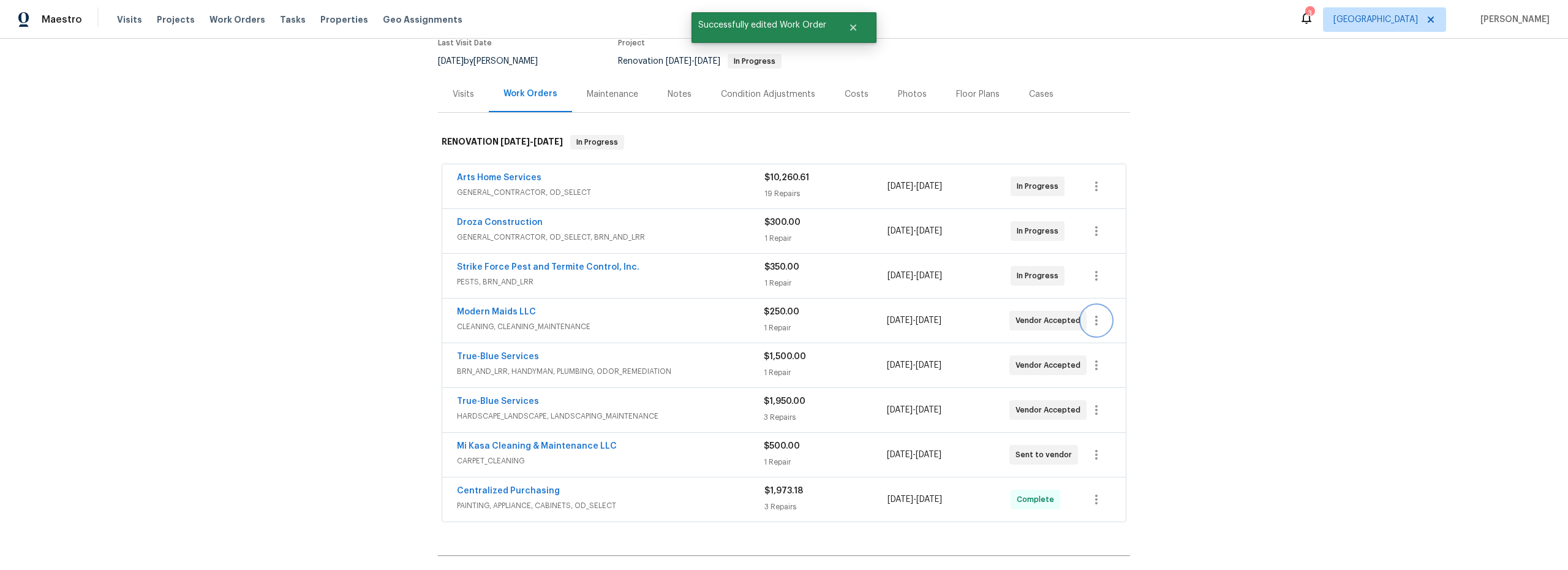
click at [1091, 321] on icon "button" at bounding box center [1097, 320] width 15 height 15
click at [1097, 321] on li "Edit" at bounding box center [1143, 321] width 132 height 20
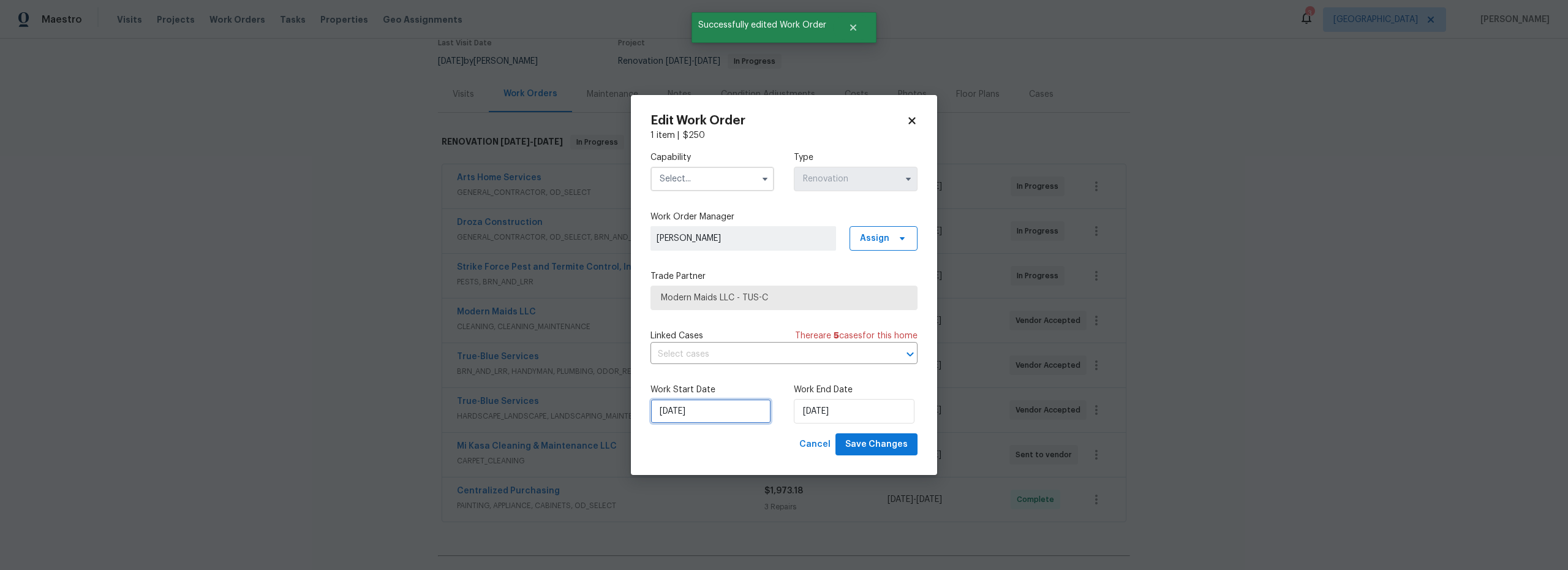
click at [726, 415] on input "[DATE]" at bounding box center [711, 411] width 121 height 24
click at [691, 376] on div "30" at bounding box center [688, 377] width 19 height 17
type input "9/30/2025"
click at [699, 179] on input "text" at bounding box center [712, 179] width 124 height 24
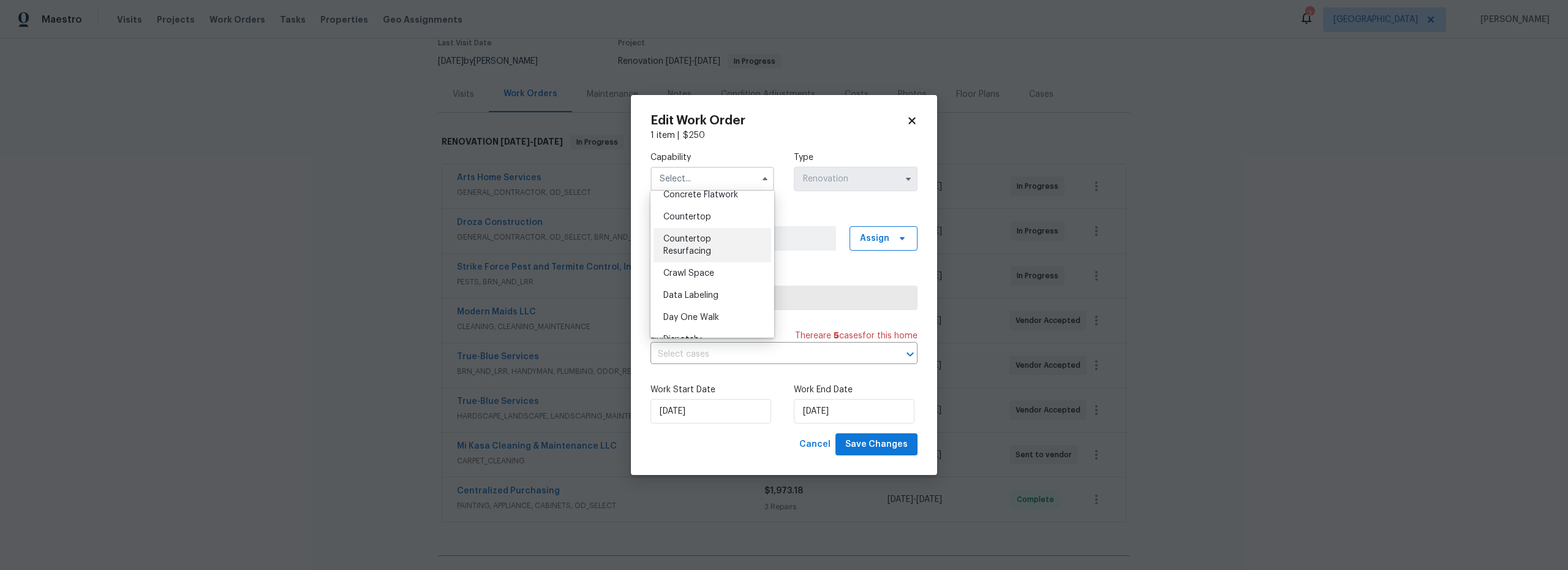
scroll to position [221, 0]
click at [912, 120] on icon at bounding box center [912, 120] width 6 height 6
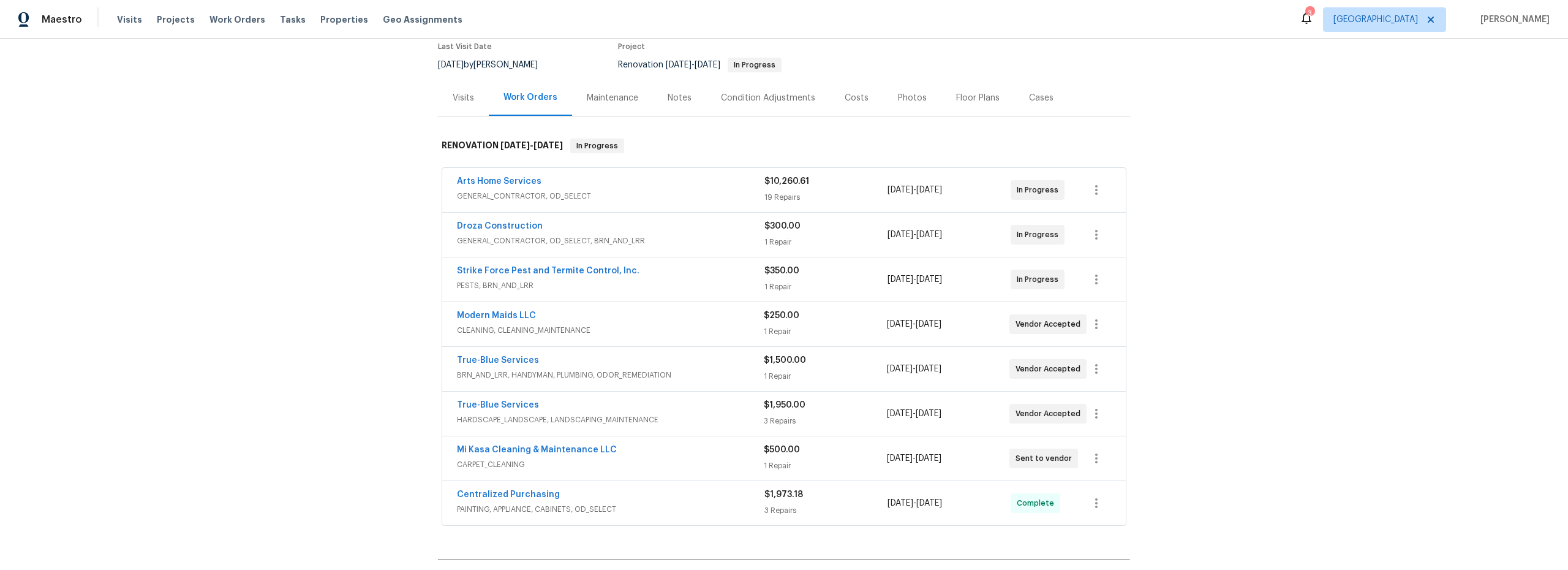
scroll to position [105, 0]
click at [1099, 286] on button "button" at bounding box center [1096, 280] width 29 height 29
click at [1098, 282] on li "Edit" at bounding box center [1143, 281] width 132 height 20
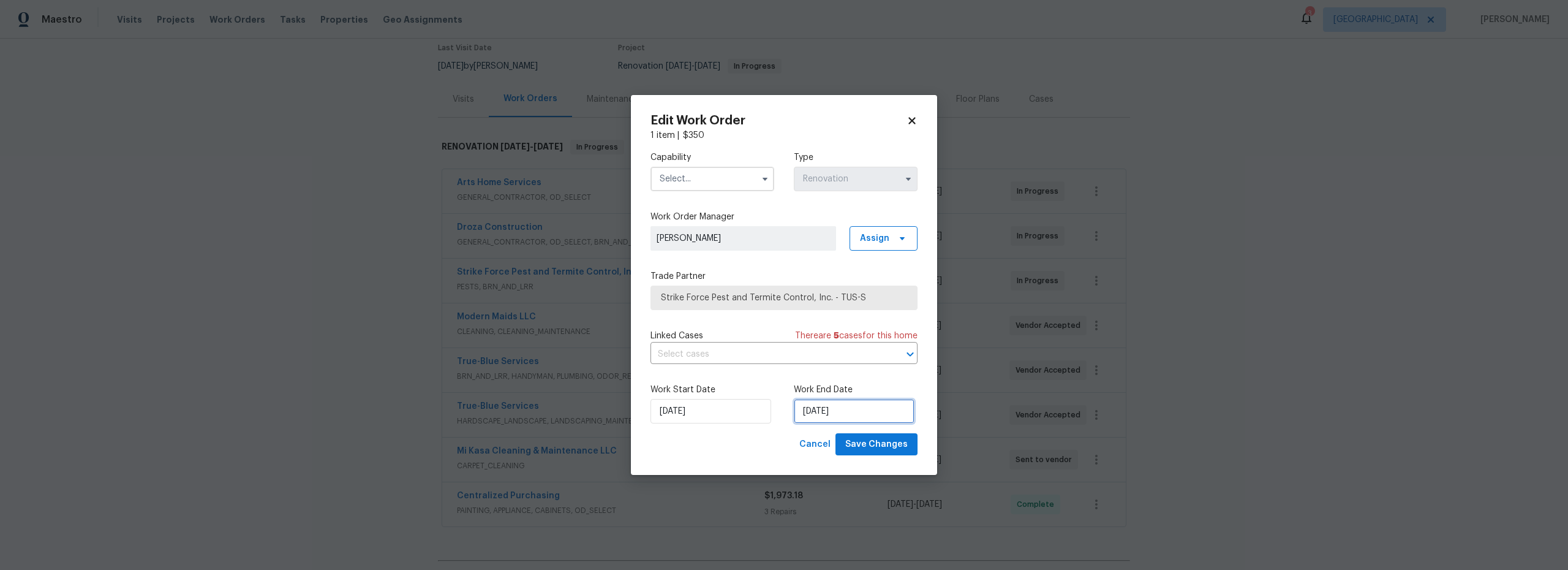
click at [847, 414] on input "9/20/2025" at bounding box center [854, 411] width 121 height 24
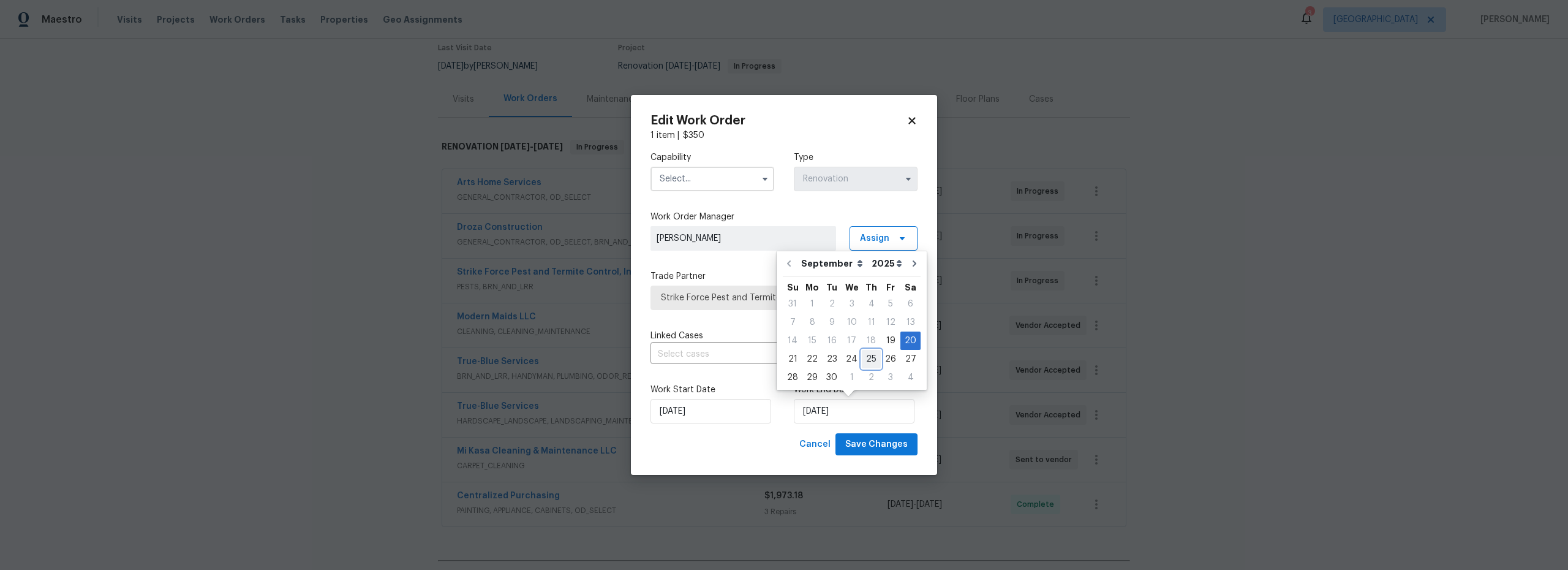
click at [864, 359] on div "25" at bounding box center [872, 359] width 19 height 17
type input "9/25/2025"
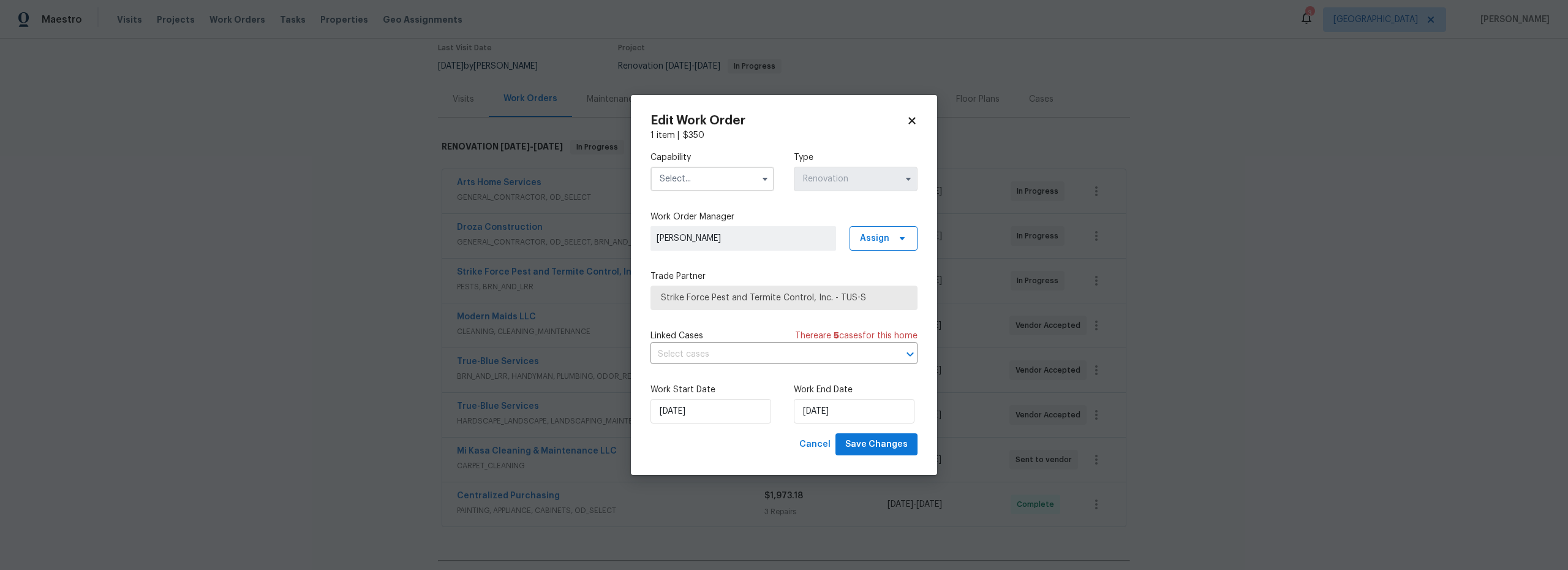
click at [703, 174] on input "text" at bounding box center [712, 179] width 124 height 24
click at [680, 255] on span "Pests" at bounding box center [674, 251] width 22 height 9
type input "Pests"
drag, startPoint x: 883, startPoint y: 444, endPoint x: 872, endPoint y: 444, distance: 11.0
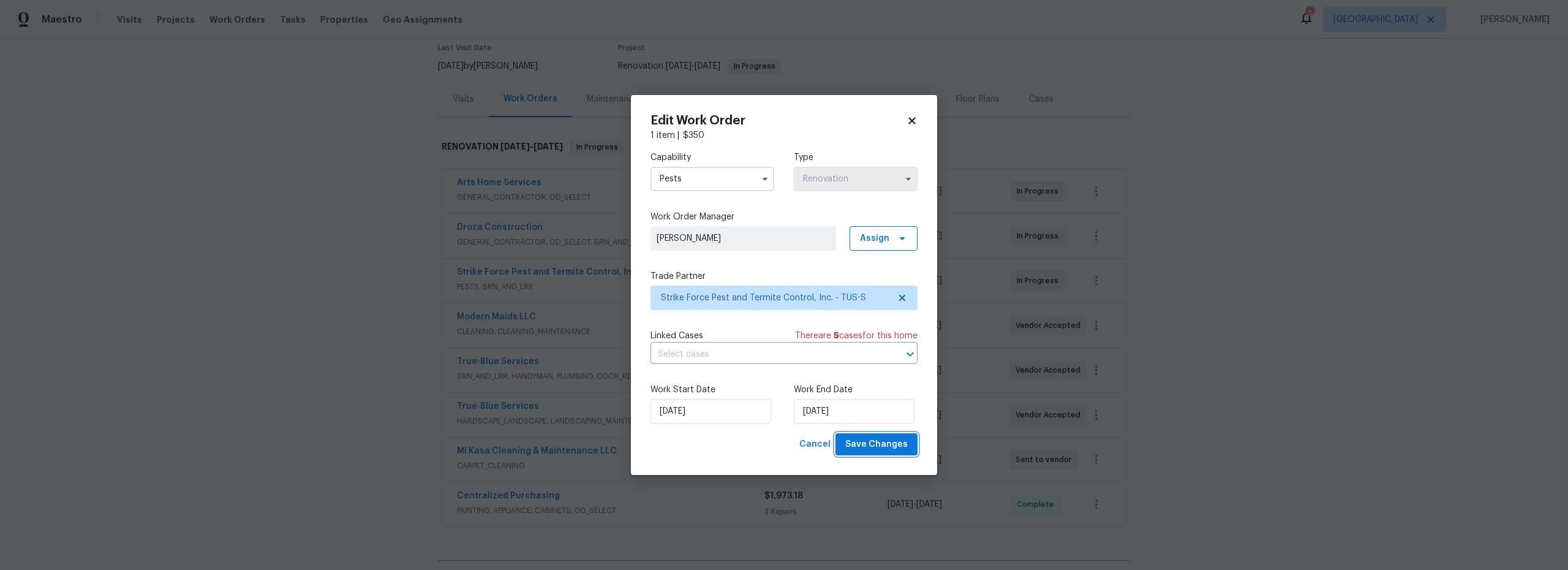
click at [883, 444] on span "Save Changes" at bounding box center [876, 444] width 62 height 15
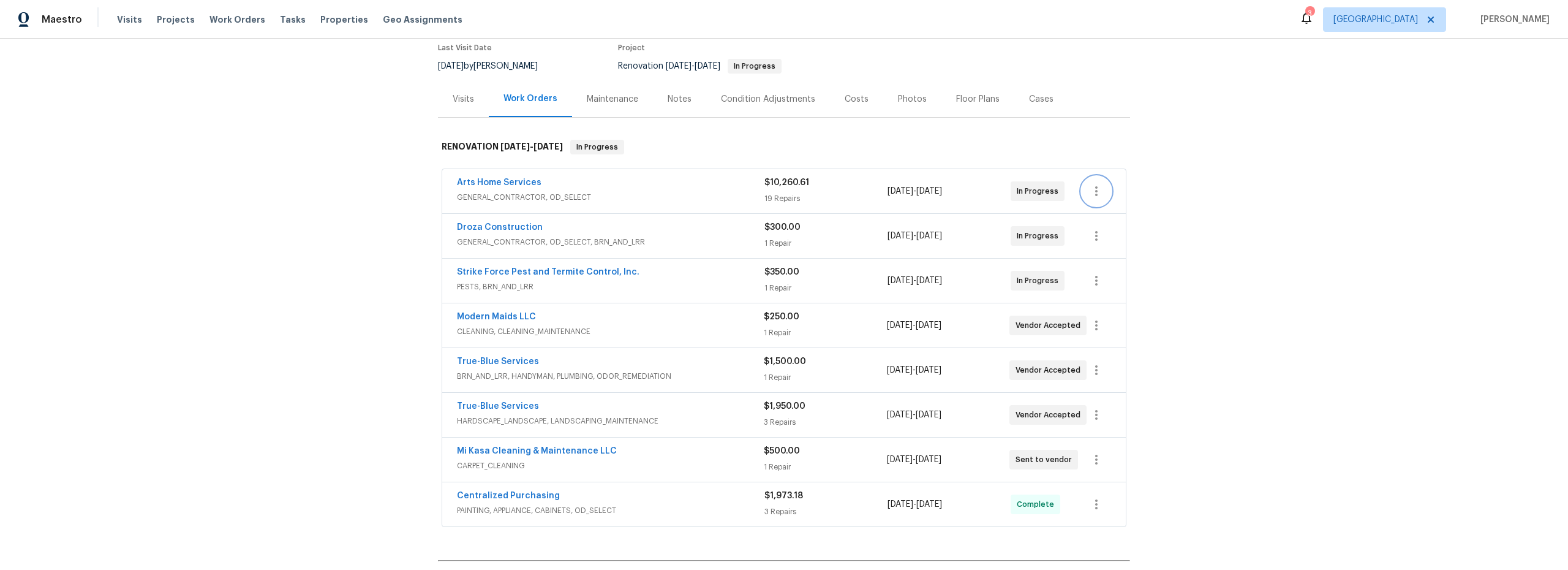
click at [1087, 199] on button "button" at bounding box center [1096, 191] width 29 height 29
click at [1098, 195] on li "Edit" at bounding box center [1143, 191] width 132 height 20
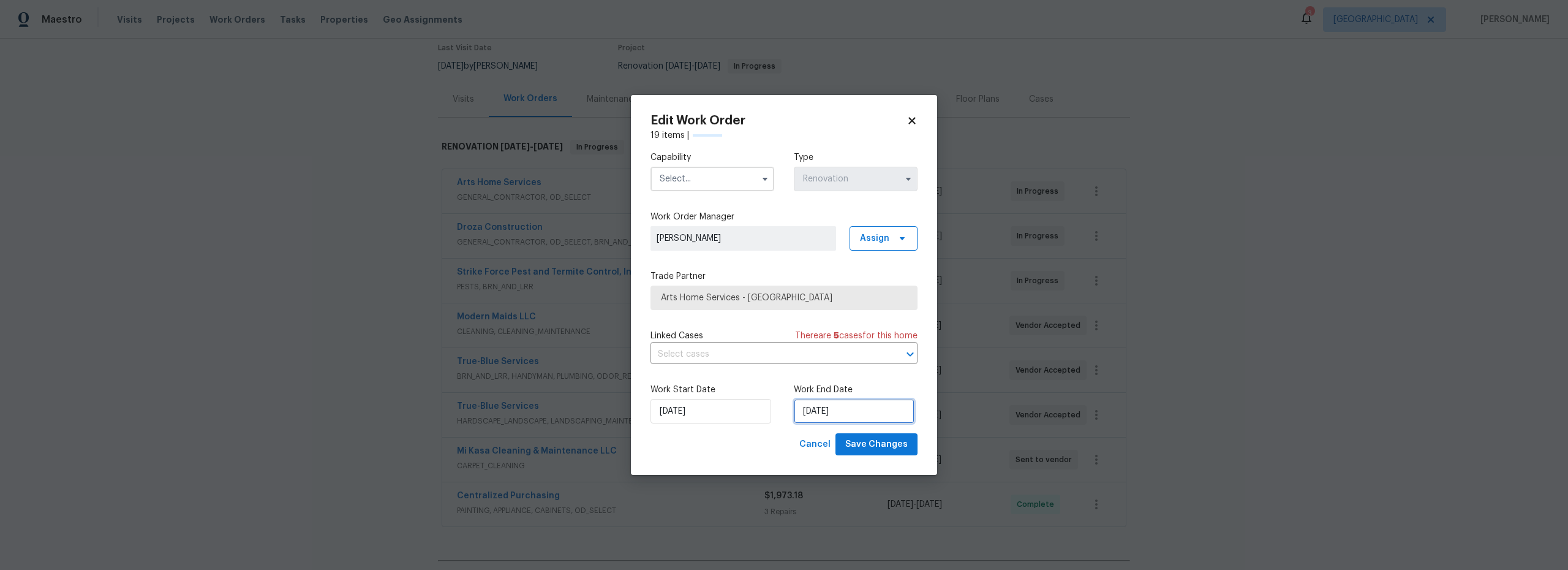
click at [827, 413] on input "9/26/2025" at bounding box center [854, 411] width 121 height 24
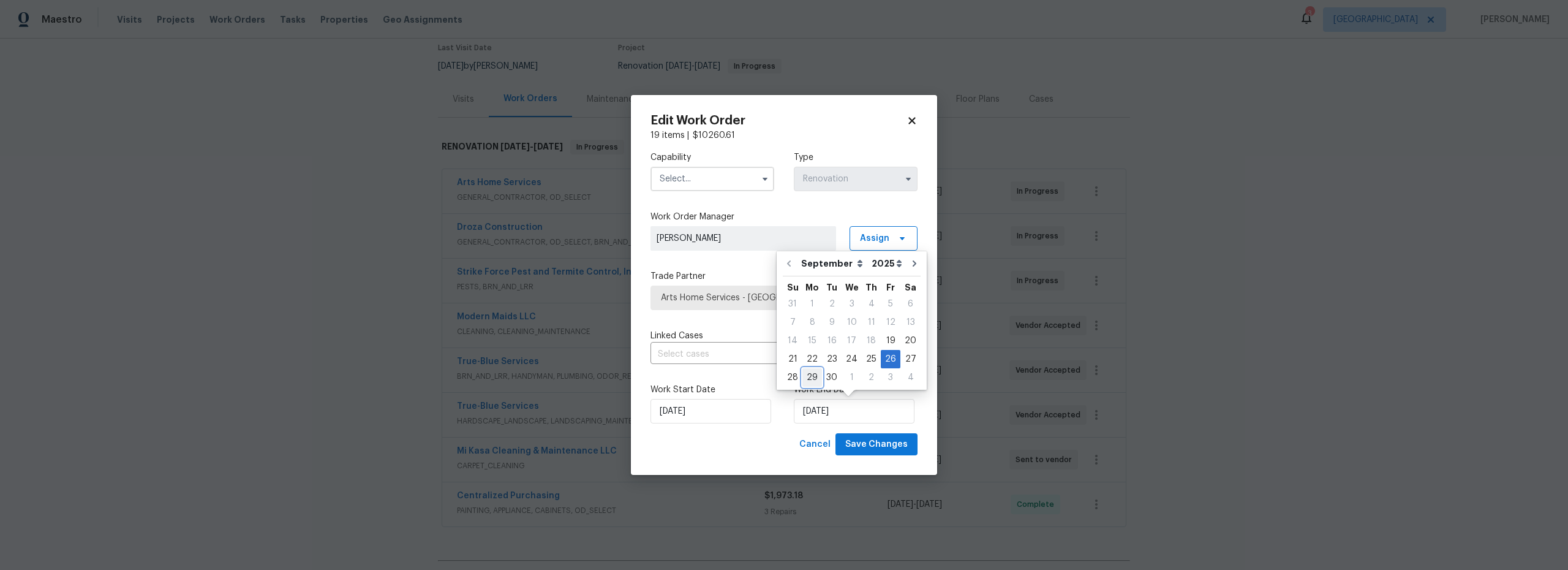
click at [812, 379] on div "29" at bounding box center [812, 377] width 19 height 17
type input "9/29/2025"
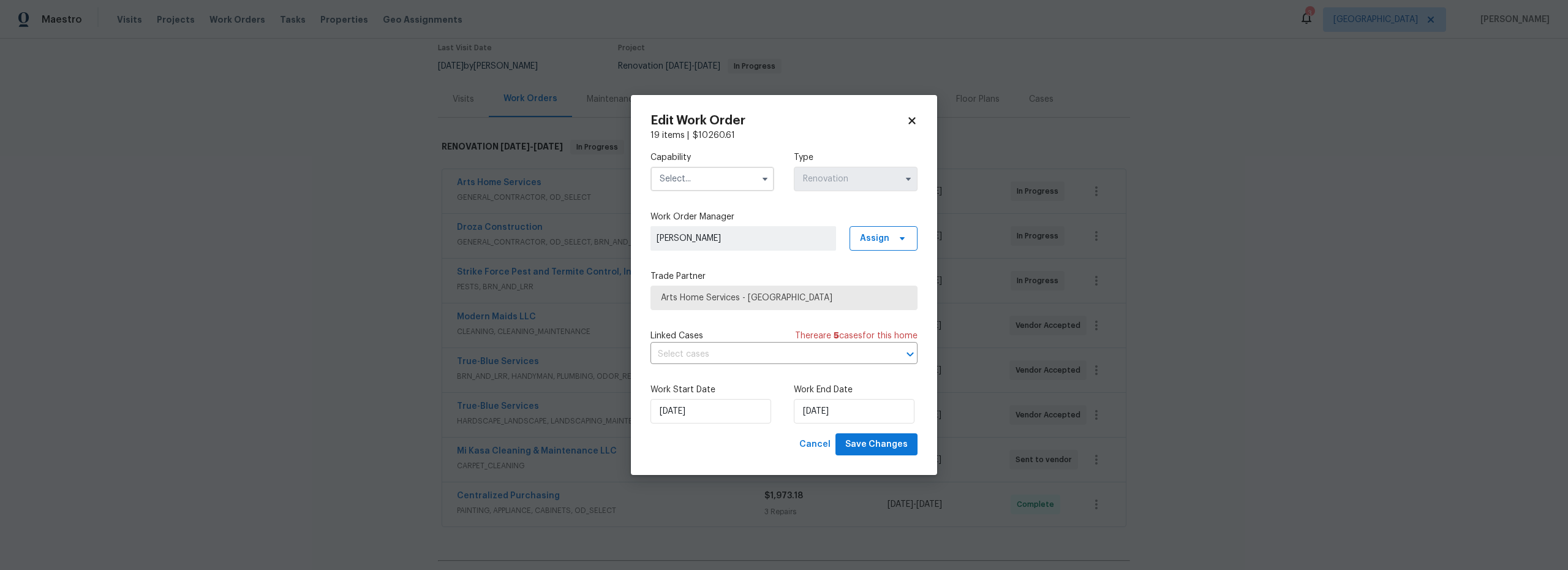
click at [696, 183] on input "text" at bounding box center [712, 179] width 124 height 24
click at [705, 221] on span "General Contractor" at bounding box center [703, 216] width 79 height 9
type input "General Contractor"
click at [889, 449] on span "Save Changes" at bounding box center [876, 444] width 62 height 15
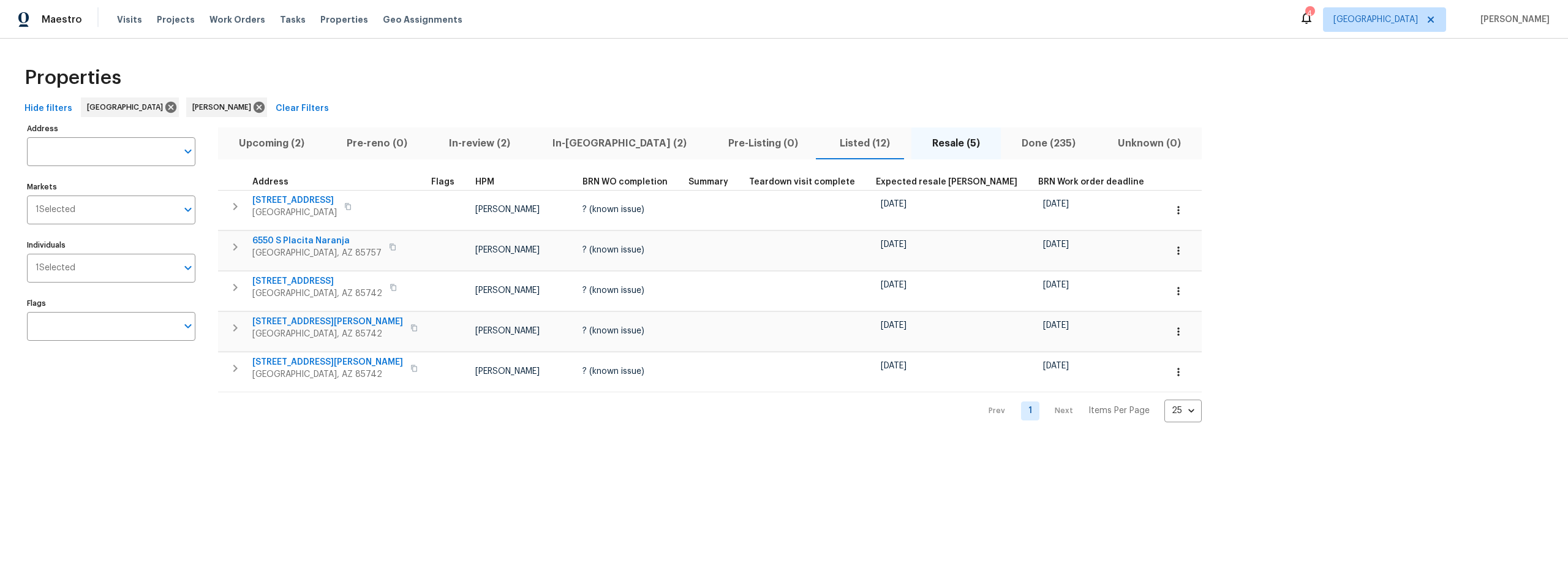
click at [277, 144] on span "Upcoming (2)" at bounding box center [271, 144] width 92 height 17
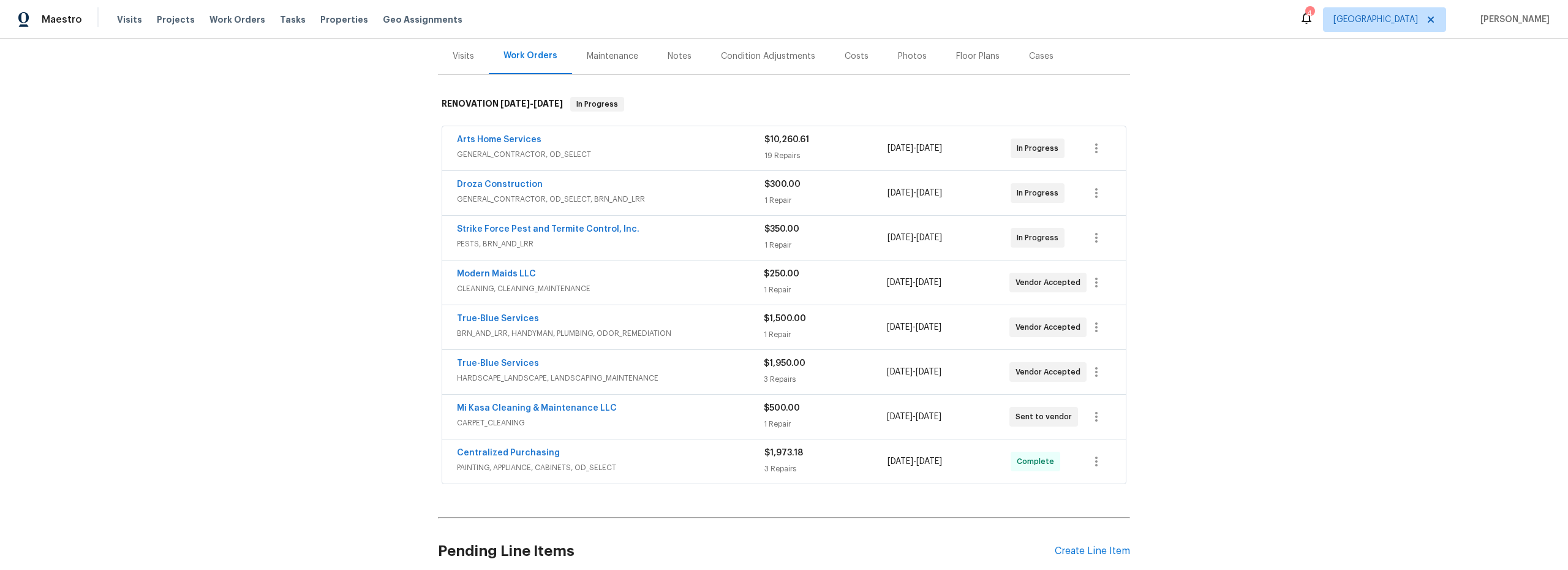
scroll to position [149, 0]
click at [566, 408] on link "Mi Kasa Cleaning & Maintenance LLC" at bounding box center [537, 406] width 160 height 9
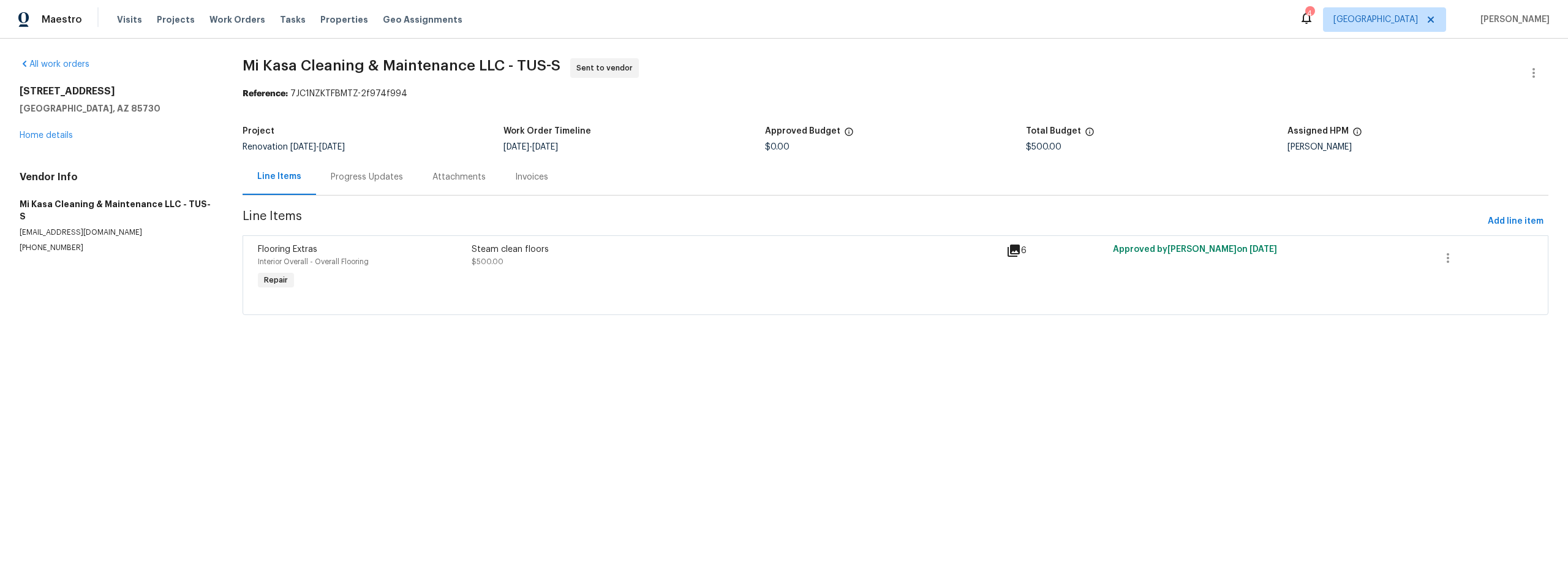
click at [381, 179] on div "Progress Updates" at bounding box center [366, 176] width 72 height 12
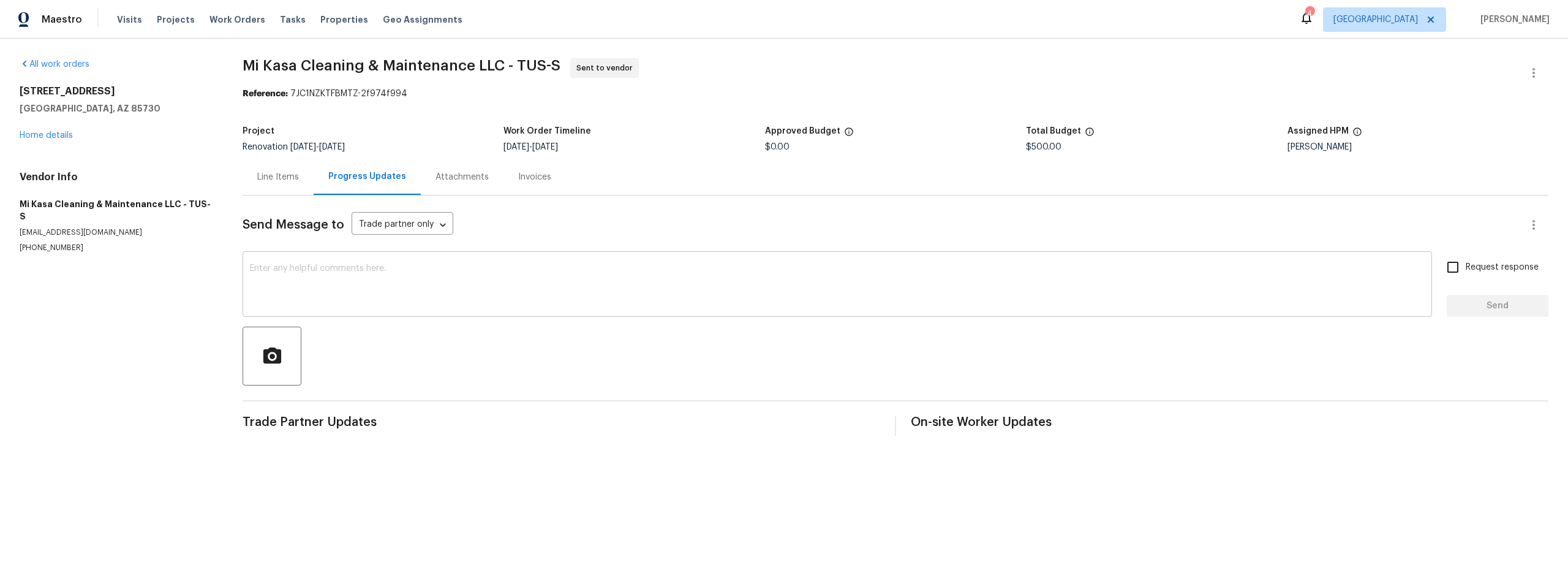
click at [491, 281] on textarea at bounding box center [837, 286] width 1175 height 43
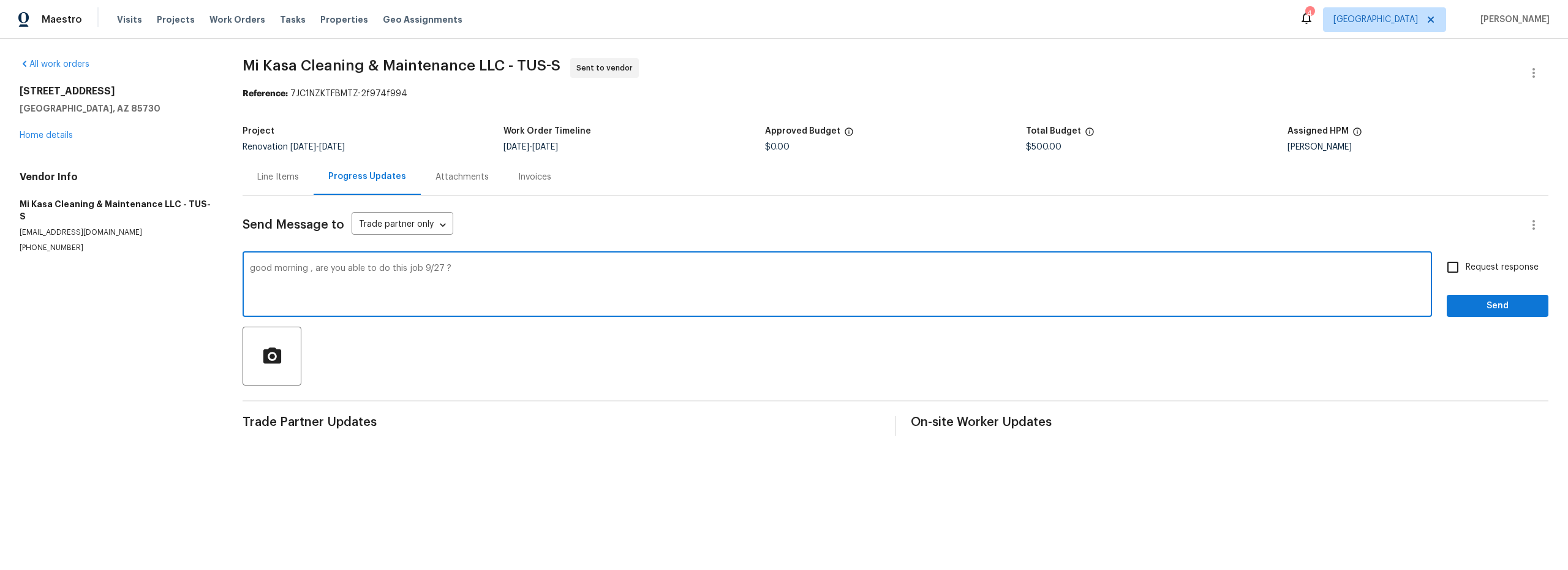
type textarea "good morning , are you able to do this job 9/27 ?"
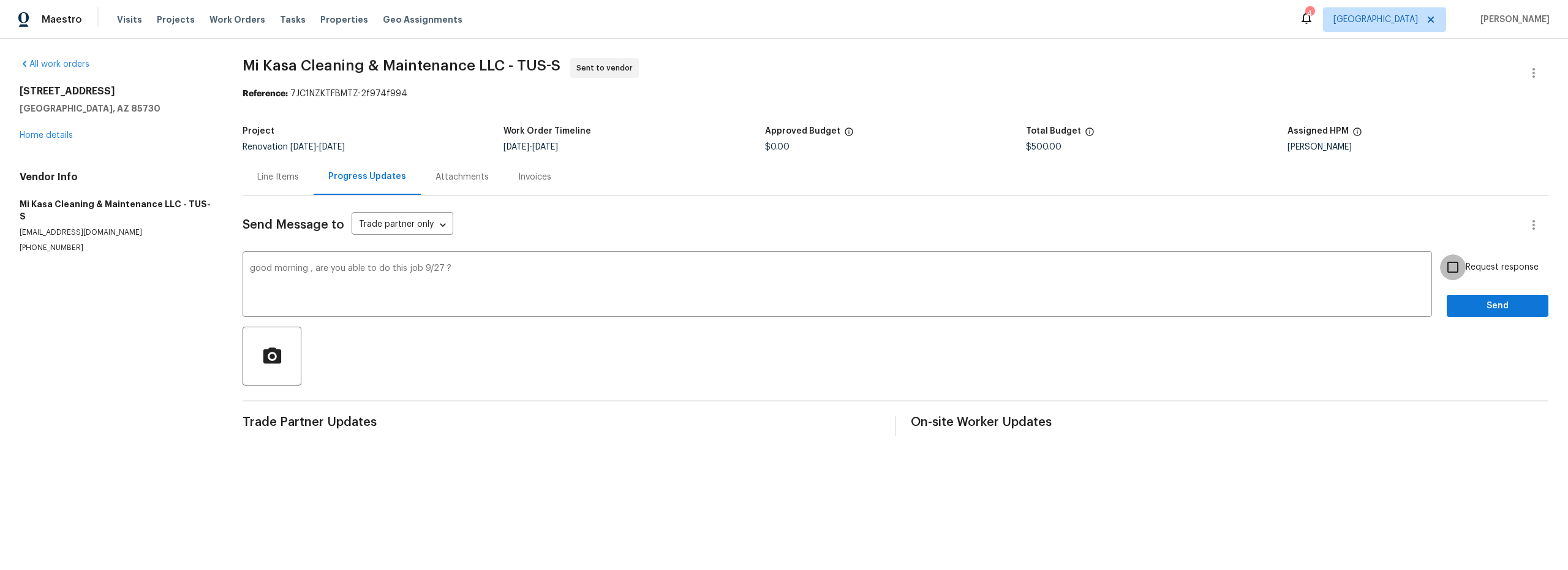
click at [1449, 270] on input "Request response" at bounding box center [1453, 267] width 26 height 26
checkbox input "true"
click at [1470, 310] on span "Send" at bounding box center [1497, 306] width 82 height 15
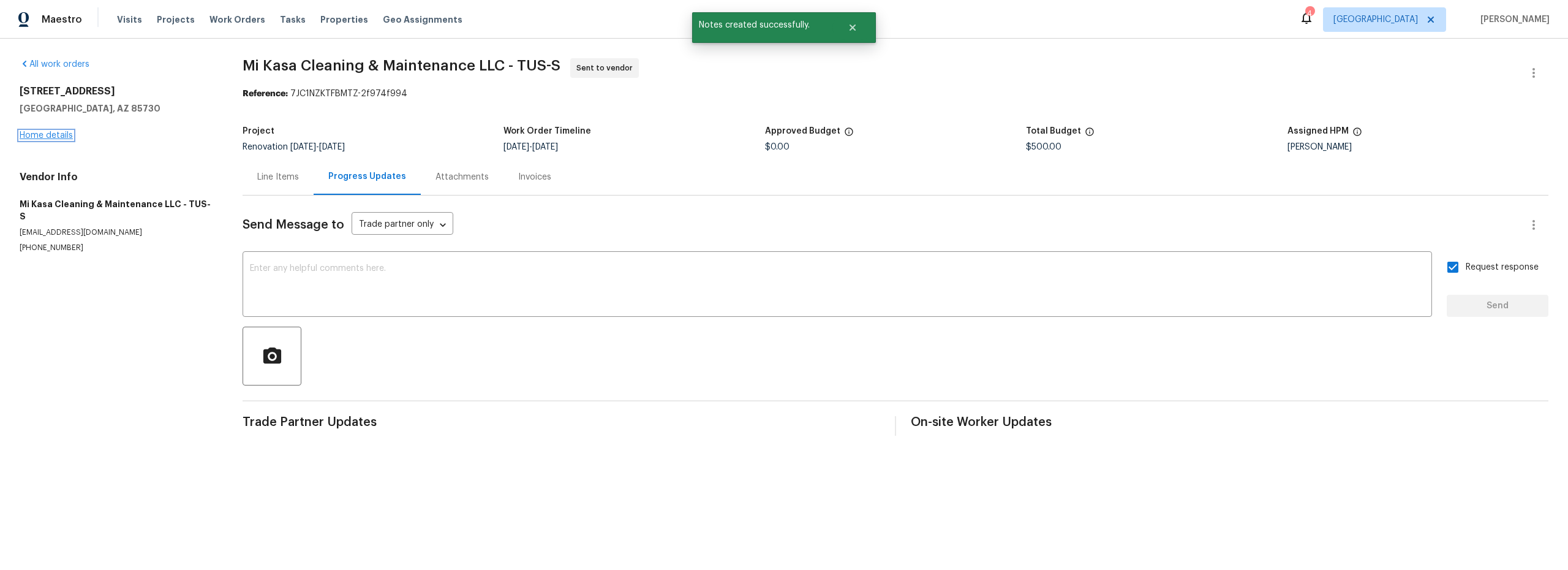
click at [46, 134] on link "Home details" at bounding box center [46, 136] width 54 height 9
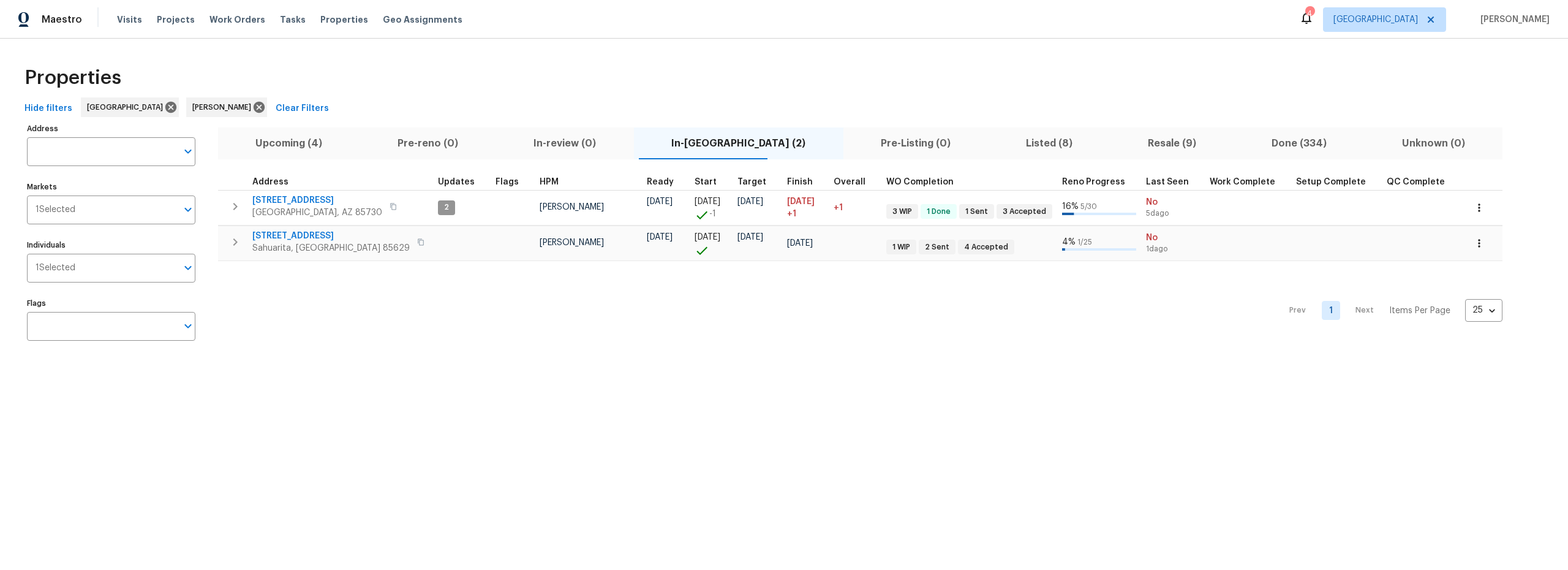
click at [1117, 146] on span "Resale (9)" at bounding box center [1172, 144] width 109 height 17
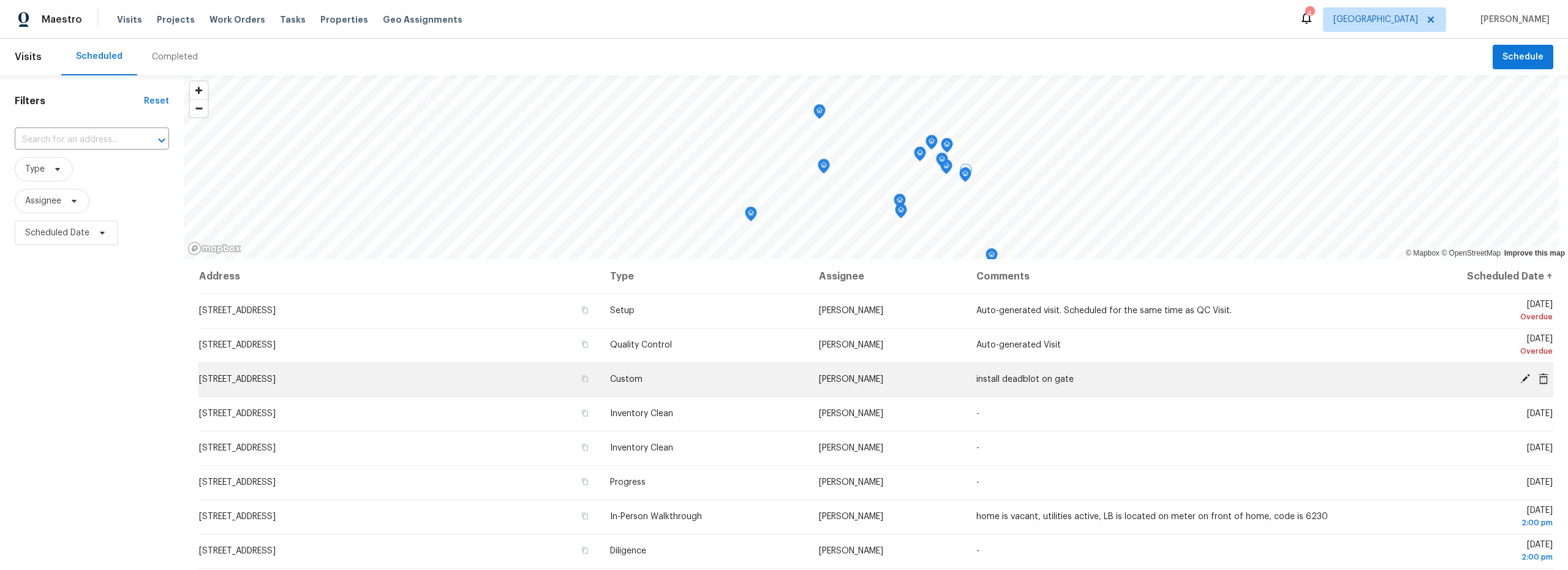
click at [1520, 383] on icon at bounding box center [1525, 378] width 11 height 11
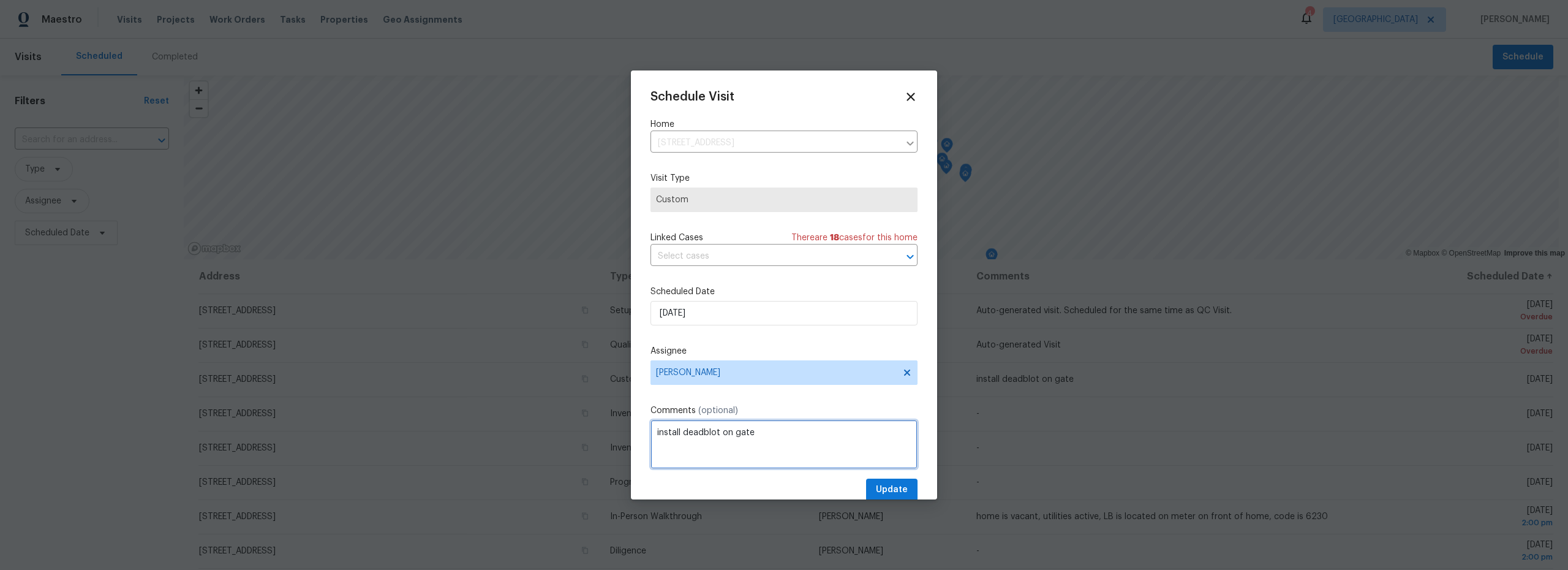
click at [714, 432] on textarea "install deadblot on gate" at bounding box center [784, 444] width 267 height 49
type textarea "install deadbolt on gate"
click at [894, 489] on span "Update" at bounding box center [892, 489] width 32 height 15
